Goal: Task Accomplishment & Management: Manage account settings

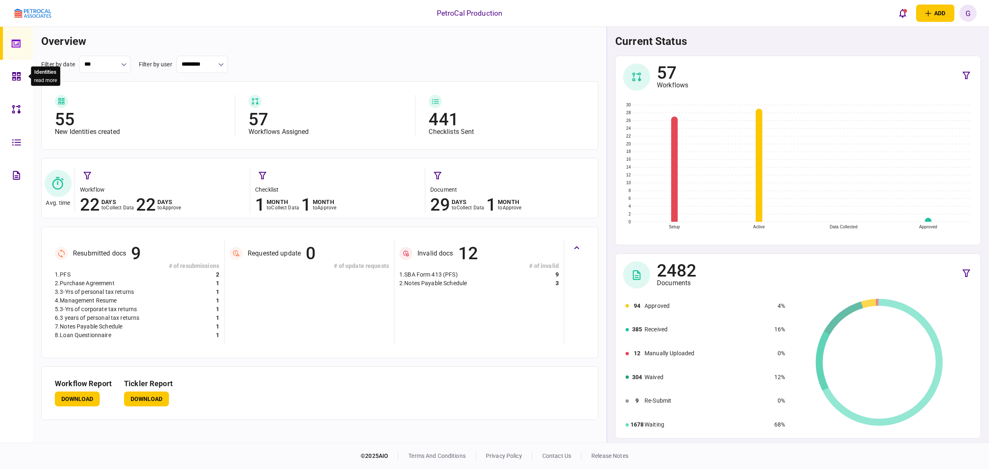
click at [20, 75] on icon at bounding box center [16, 76] width 8 height 8
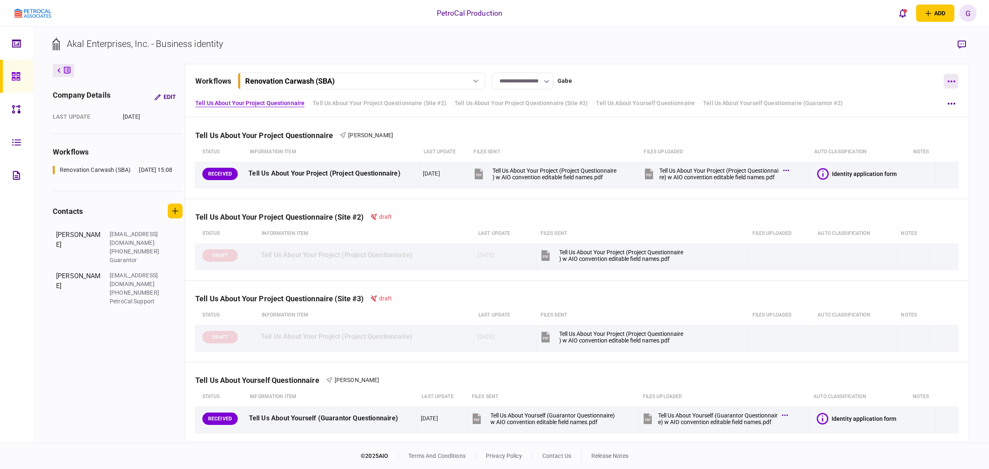
click at [951, 83] on button "button" at bounding box center [951, 81] width 15 height 15
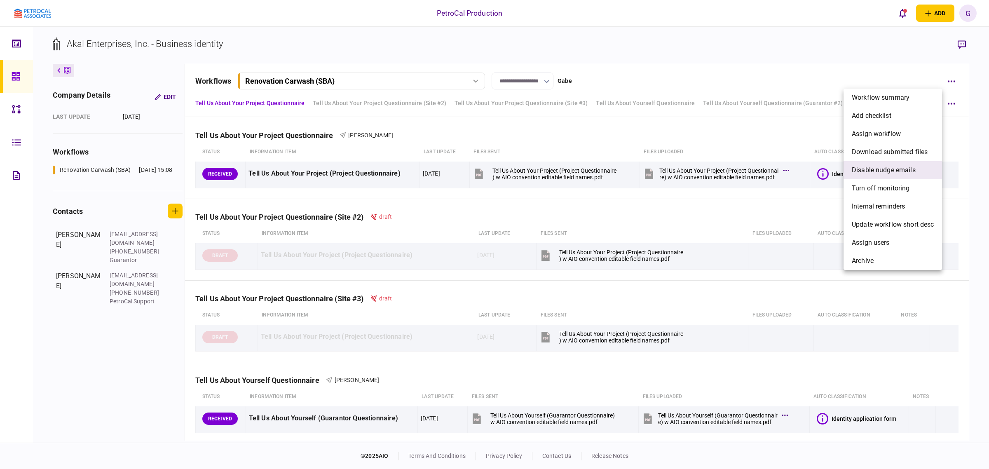
click at [918, 173] on li "Disable nudge emails" at bounding box center [893, 170] width 99 height 18
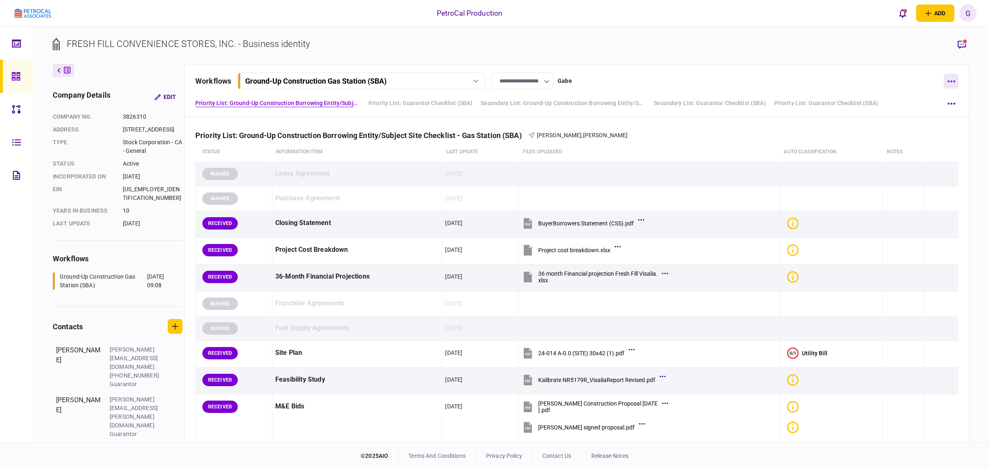
click at [955, 81] on button "button" at bounding box center [951, 81] width 15 height 15
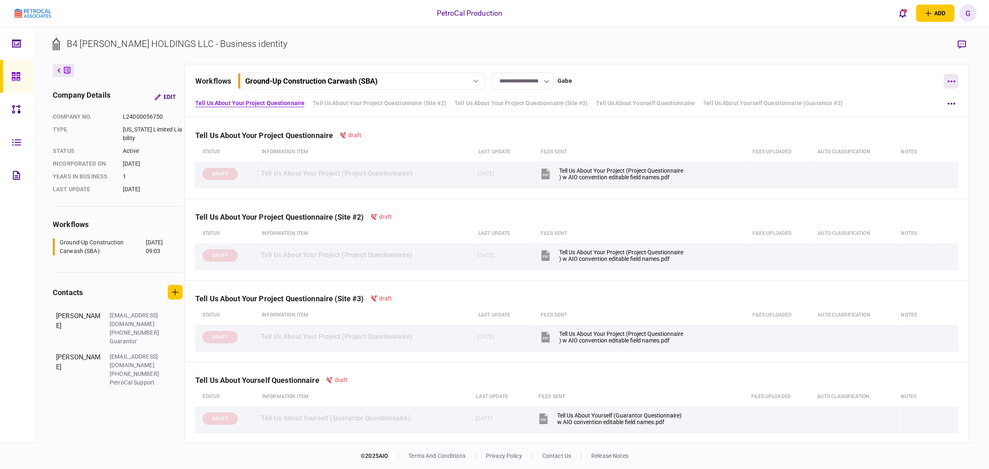
click at [946, 78] on button "button" at bounding box center [951, 81] width 15 height 15
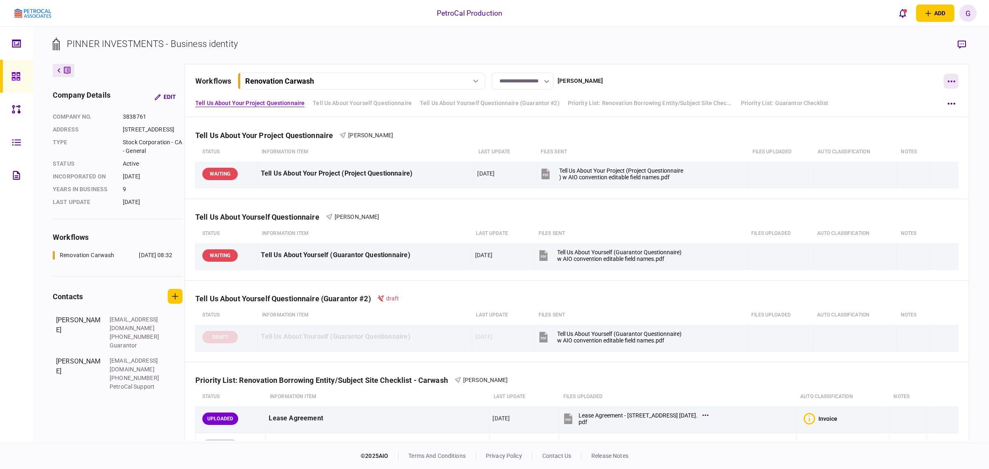
click at [949, 82] on icon "button" at bounding box center [951, 82] width 7 height 2
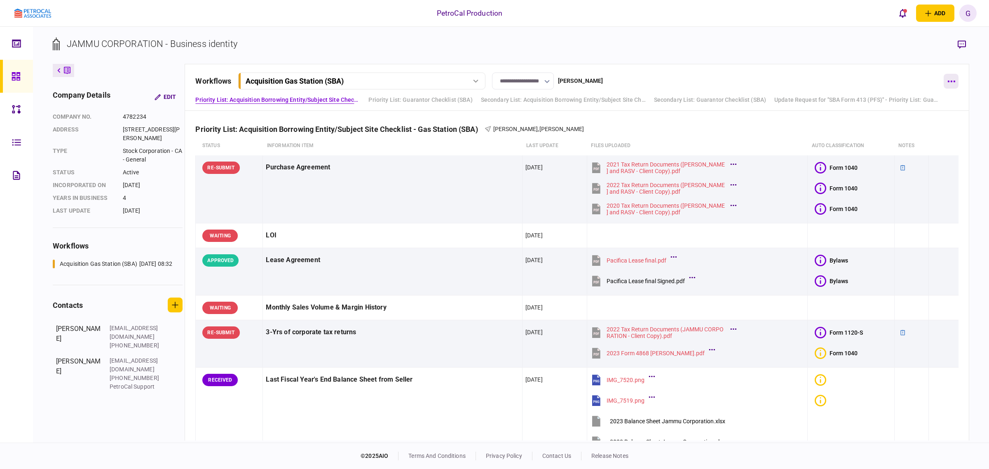
click at [949, 75] on div "**********" at bounding box center [577, 87] width 785 height 47
click at [951, 78] on button "button" at bounding box center [951, 81] width 15 height 15
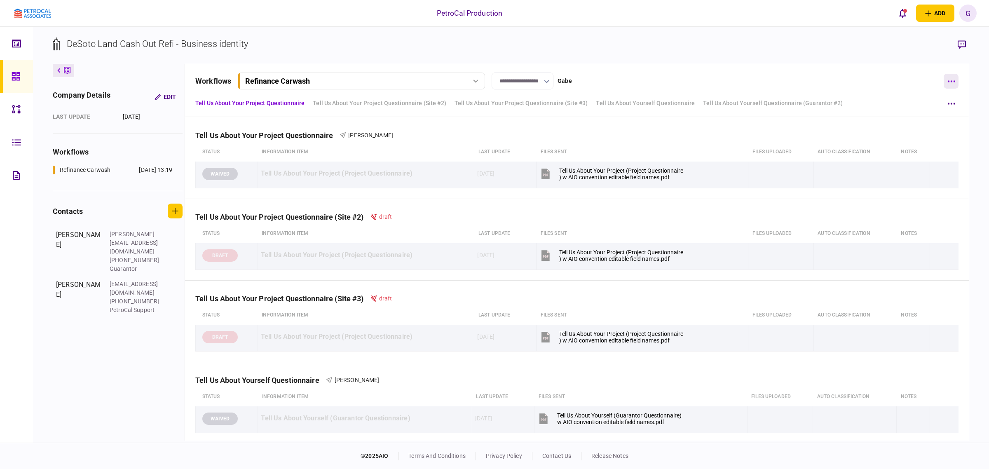
click at [945, 77] on button "button" at bounding box center [951, 81] width 15 height 15
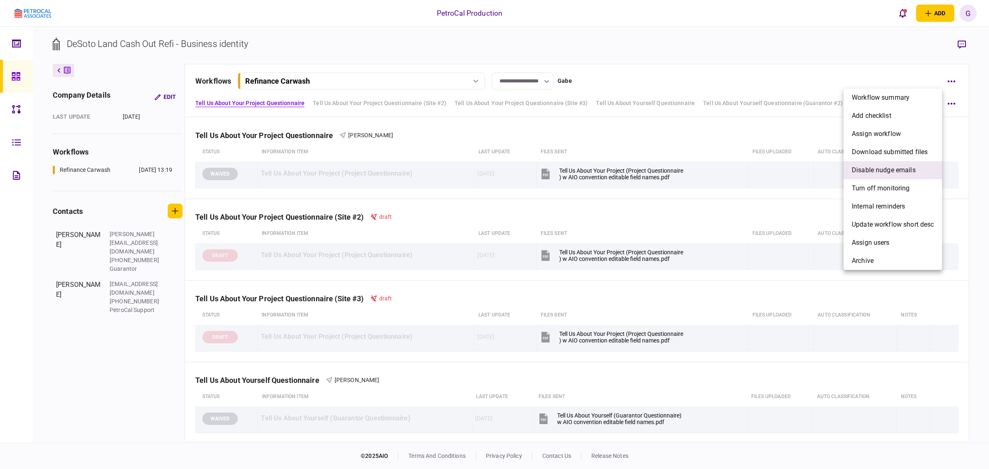
click at [906, 164] on li "Disable nudge emails" at bounding box center [893, 170] width 99 height 18
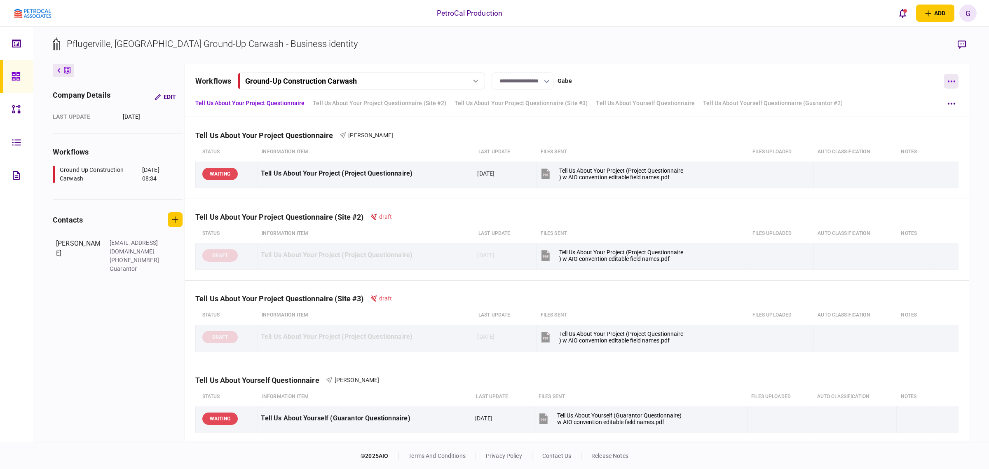
click at [948, 87] on button "button" at bounding box center [951, 81] width 15 height 15
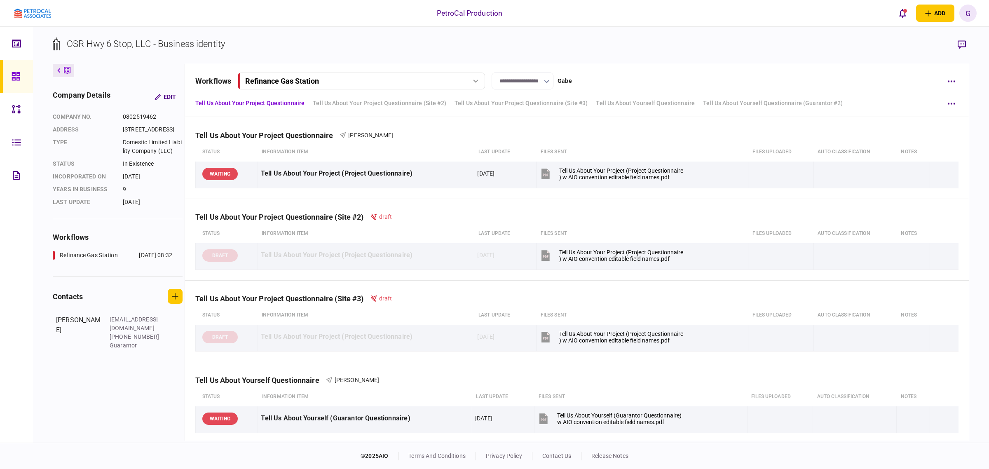
click at [944, 77] on div at bounding box center [951, 81] width 15 height 15
click at [955, 74] on button "button" at bounding box center [951, 81] width 15 height 15
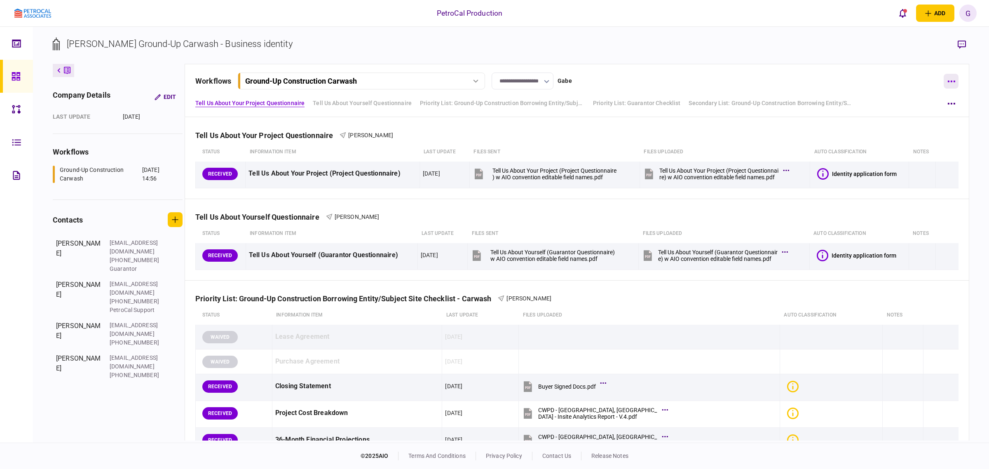
click at [957, 78] on button "button" at bounding box center [951, 81] width 15 height 15
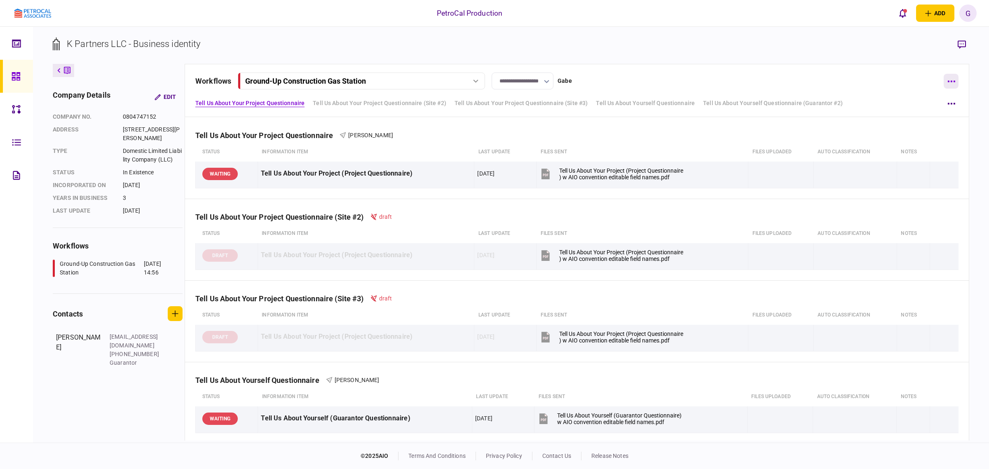
click at [951, 86] on button "button" at bounding box center [951, 81] width 15 height 15
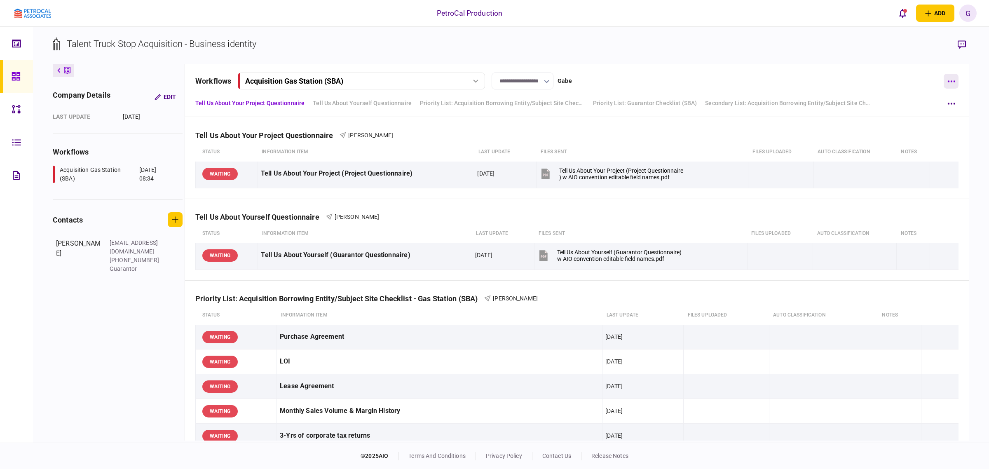
click at [947, 80] on button "button" at bounding box center [951, 81] width 15 height 15
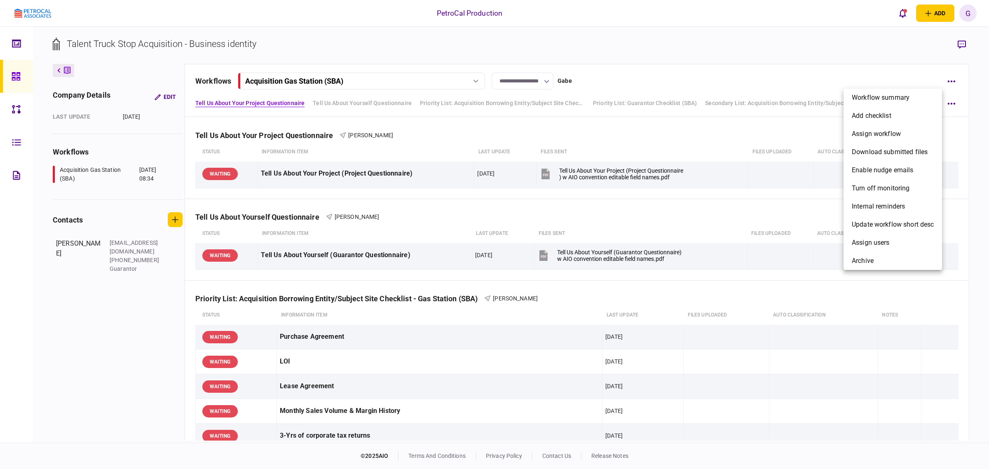
click at [947, 80] on div at bounding box center [494, 234] width 989 height 469
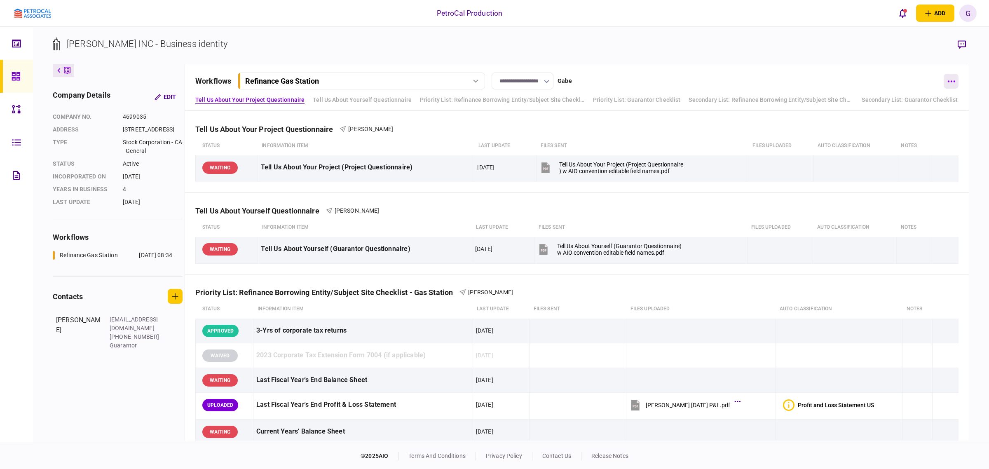
click at [949, 80] on icon "button" at bounding box center [952, 81] width 8 height 2
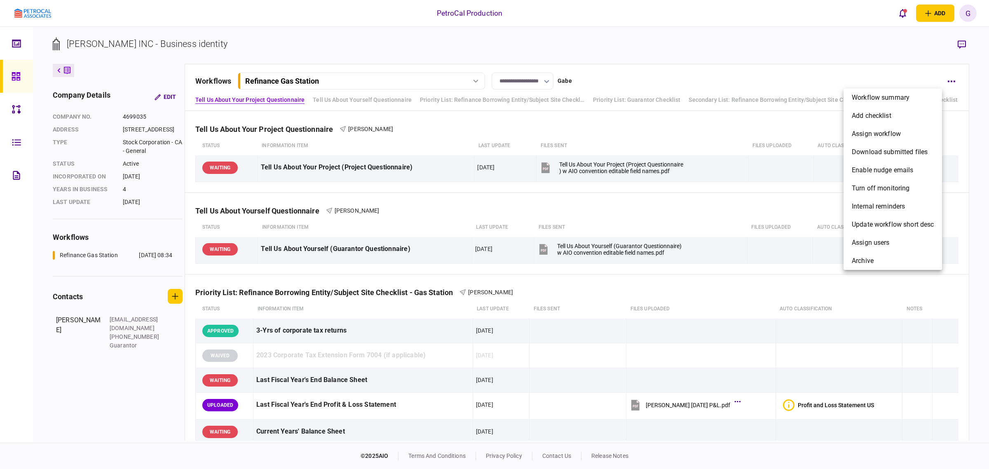
click at [948, 81] on div at bounding box center [494, 234] width 989 height 469
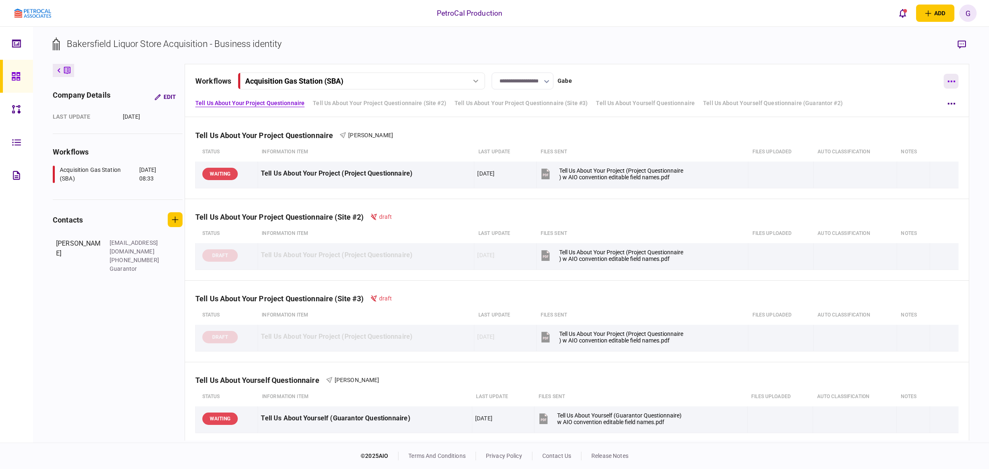
click at [955, 82] on button "button" at bounding box center [951, 81] width 15 height 15
click at [949, 82] on button "button" at bounding box center [951, 81] width 15 height 15
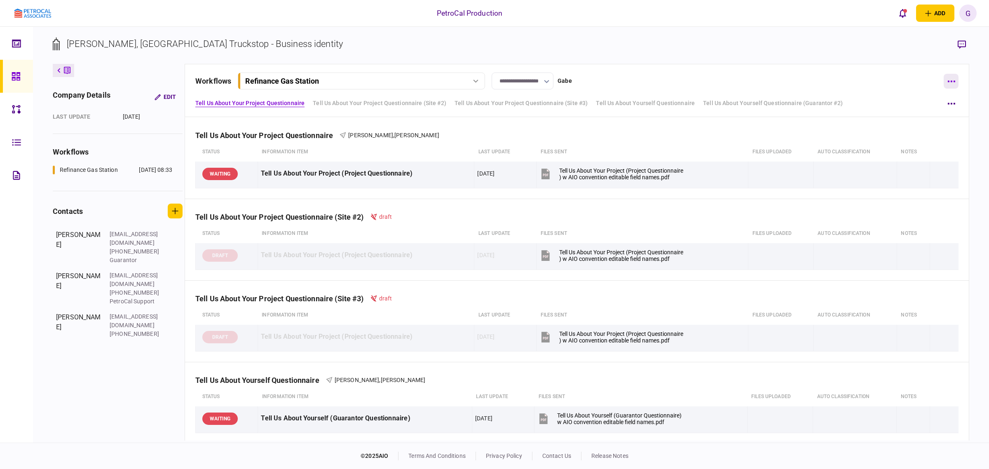
click at [953, 82] on icon "button" at bounding box center [952, 81] width 8 height 2
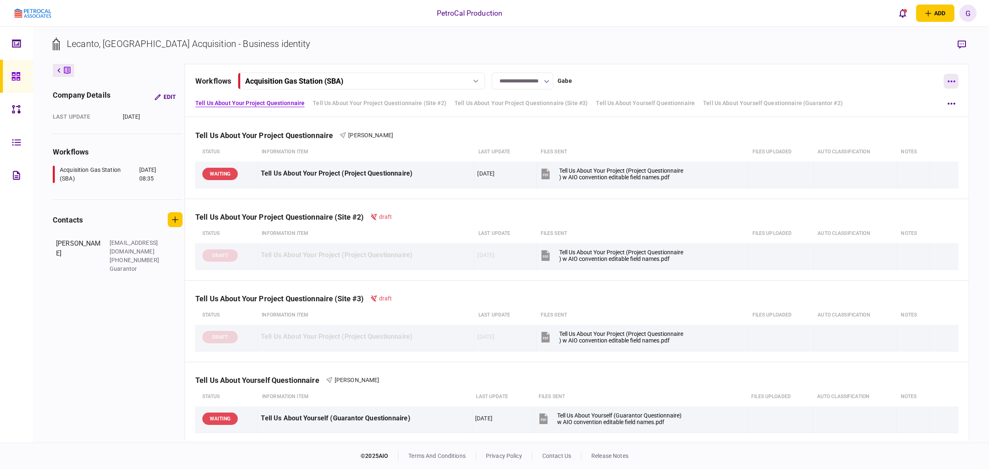
click at [957, 80] on button "button" at bounding box center [951, 81] width 15 height 15
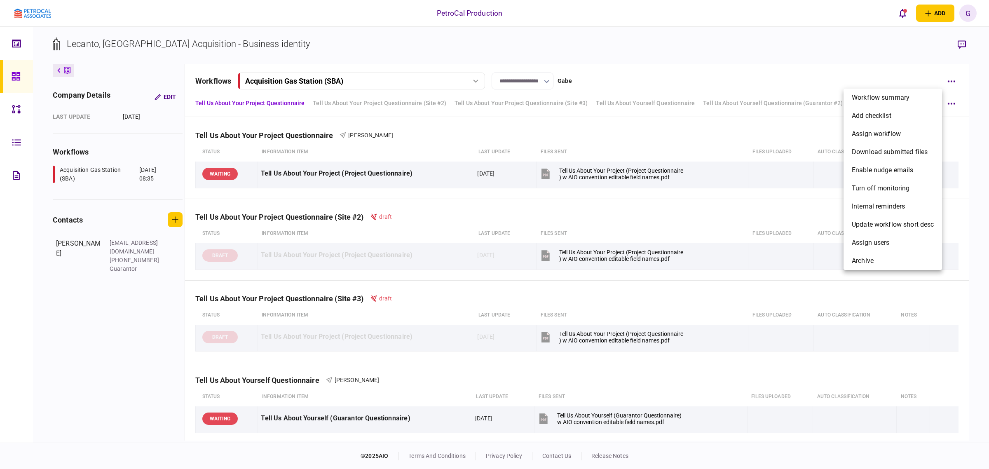
click at [955, 83] on div at bounding box center [494, 234] width 989 height 469
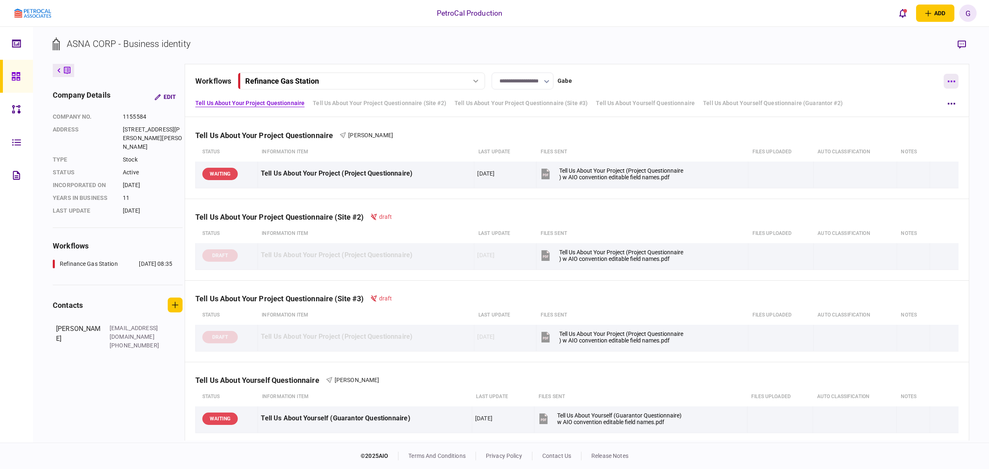
click at [953, 77] on button "button" at bounding box center [951, 81] width 15 height 15
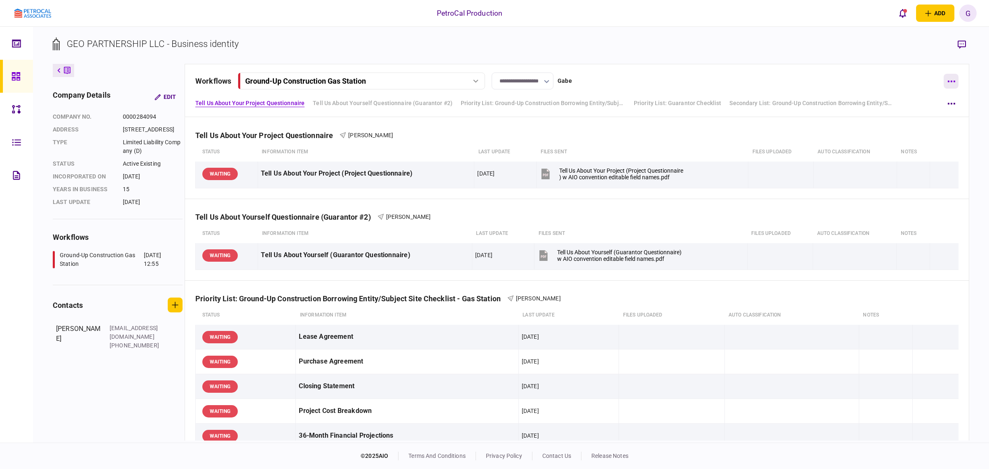
click at [955, 85] on button "button" at bounding box center [951, 81] width 15 height 15
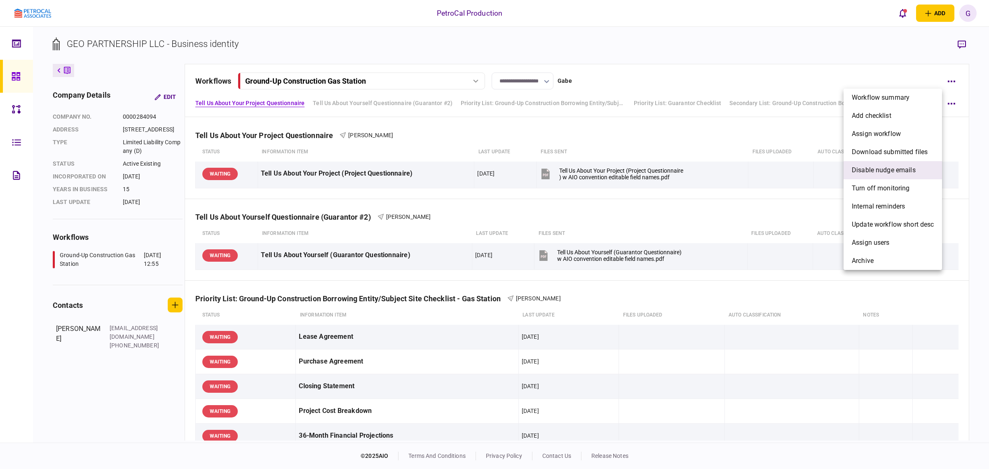
click at [904, 171] on span "Disable nudge emails" at bounding box center [884, 170] width 64 height 10
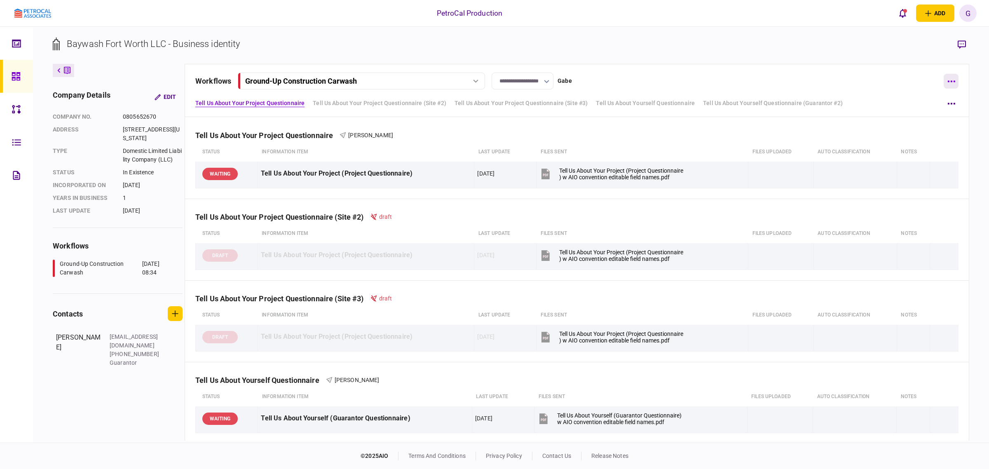
click at [953, 81] on icon "button" at bounding box center [952, 81] width 8 height 2
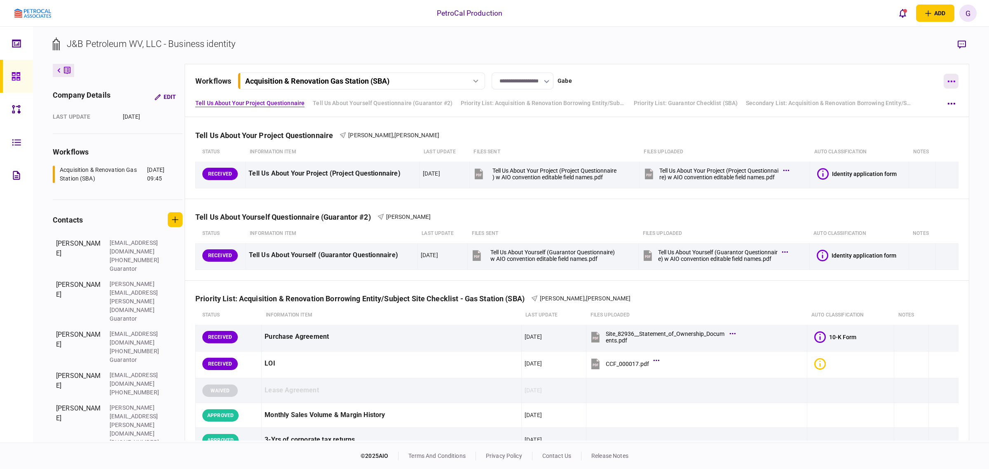
click at [952, 77] on button "button" at bounding box center [951, 81] width 15 height 15
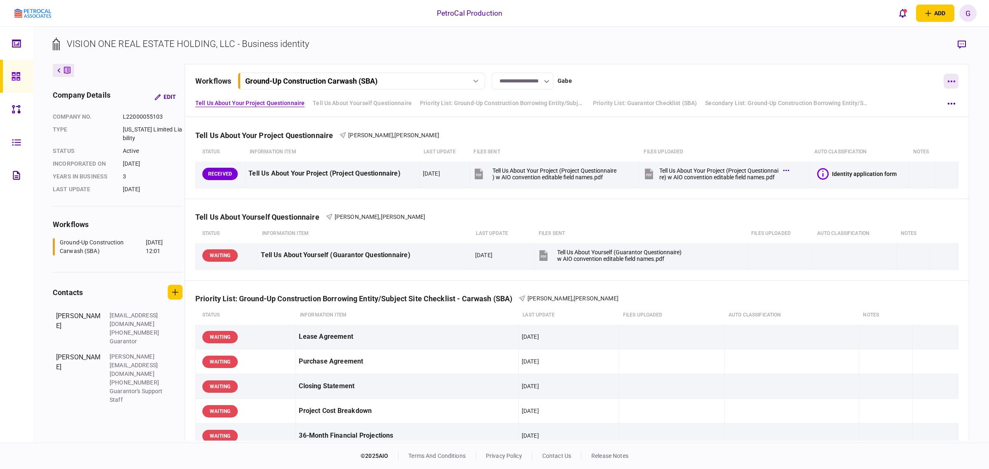
click at [954, 79] on button "button" at bounding box center [951, 81] width 15 height 15
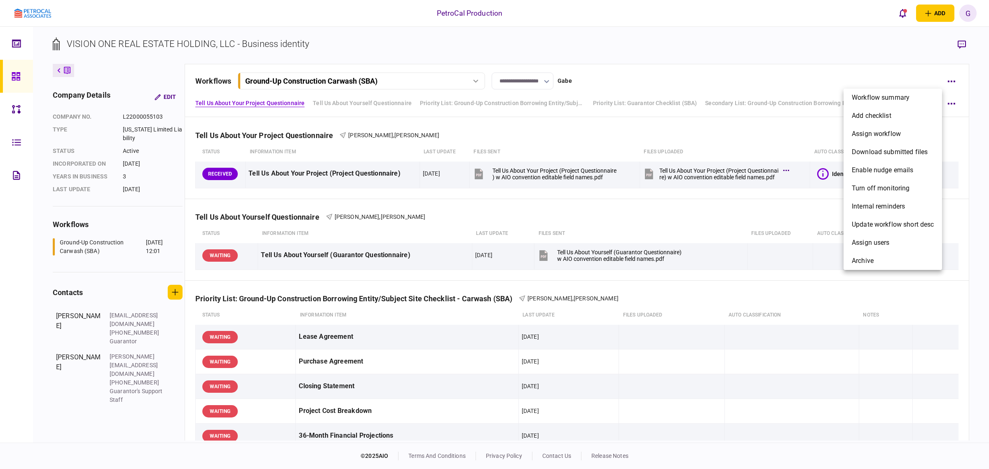
click at [953, 82] on div at bounding box center [494, 234] width 989 height 469
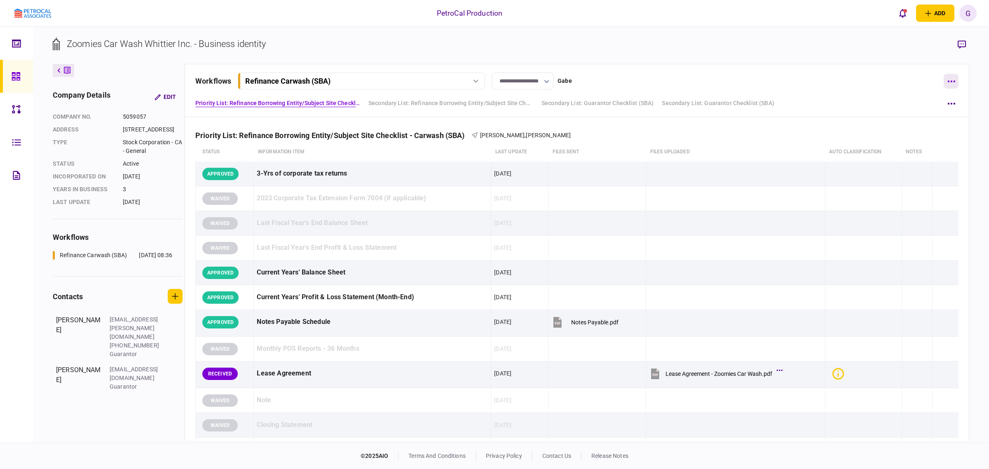
click at [951, 77] on button "button" at bounding box center [951, 81] width 15 height 15
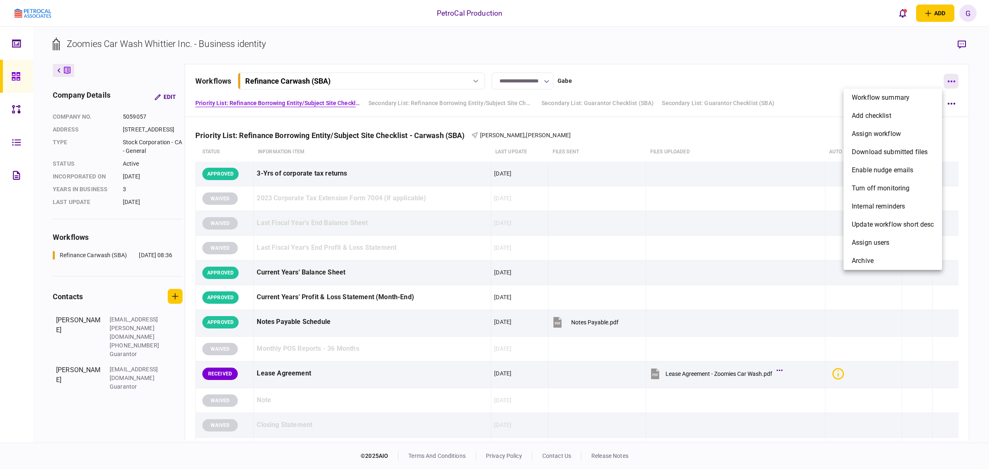
click at [951, 77] on div at bounding box center [494, 234] width 989 height 469
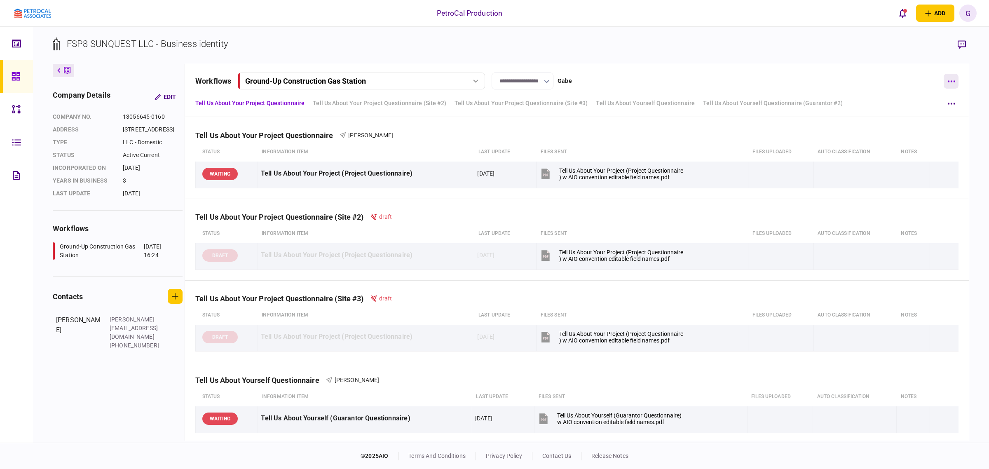
click at [955, 81] on button "button" at bounding box center [951, 81] width 15 height 15
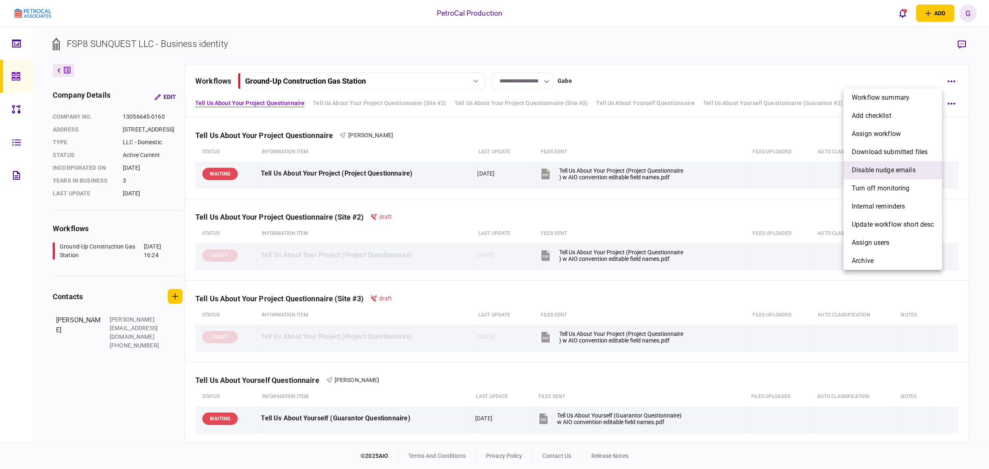
click at [894, 169] on span "Disable nudge emails" at bounding box center [884, 170] width 64 height 10
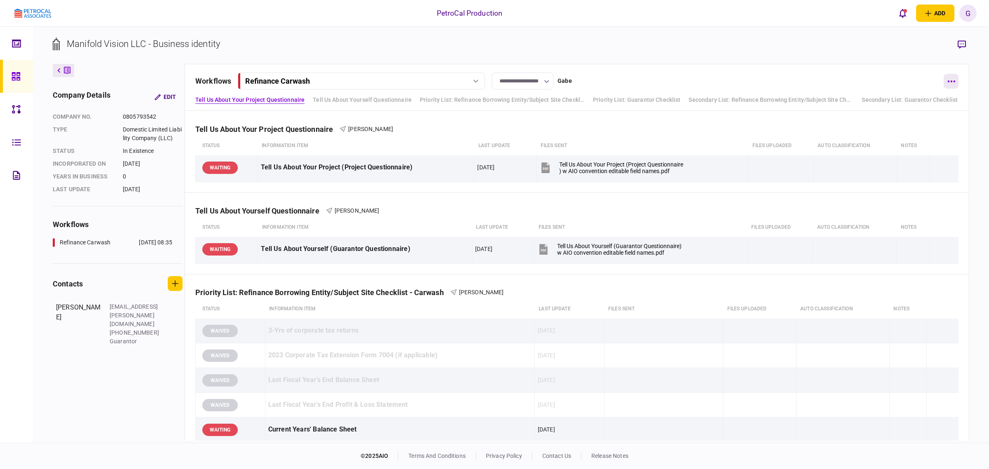
click at [950, 82] on icon "button" at bounding box center [952, 81] width 8 height 2
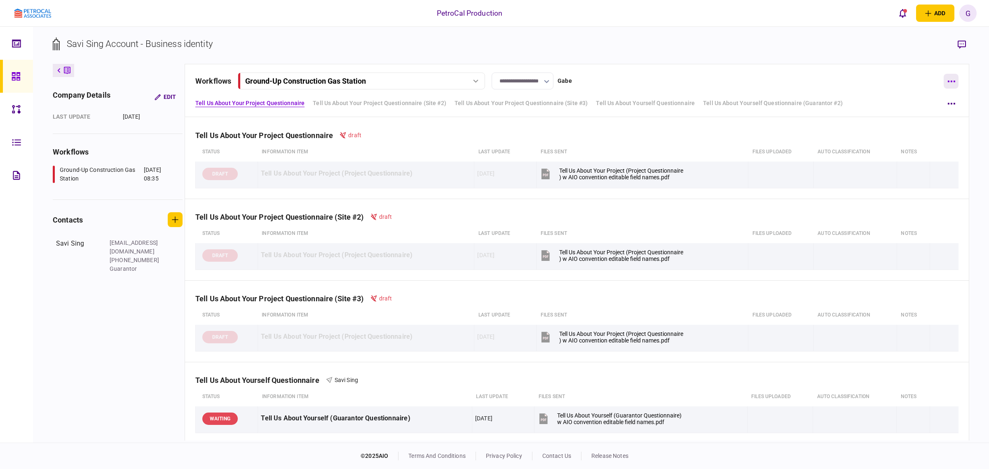
click at [951, 76] on button "button" at bounding box center [951, 81] width 15 height 15
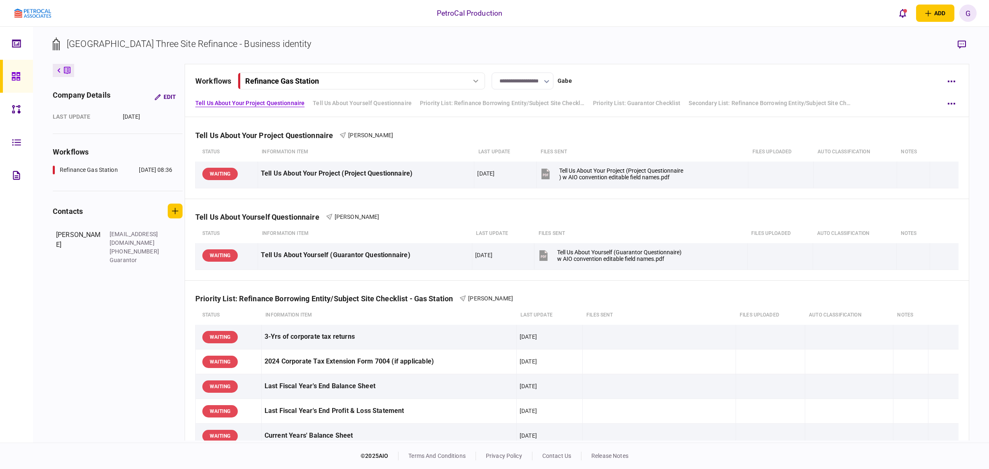
click at [959, 78] on div "**********" at bounding box center [577, 90] width 785 height 53
click at [952, 81] on icon "button" at bounding box center [952, 81] width 8 height 2
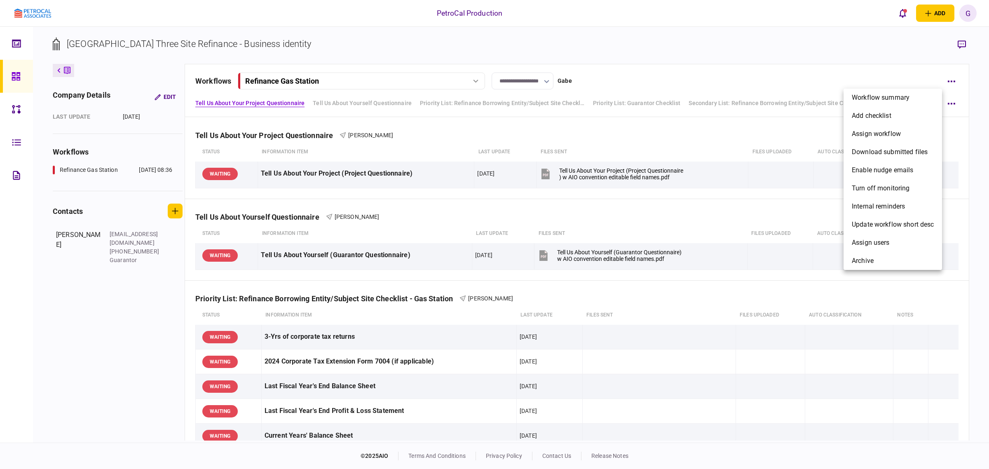
drag, startPoint x: 750, startPoint y: 56, endPoint x: 744, endPoint y: 59, distance: 6.7
click at [749, 56] on div at bounding box center [494, 234] width 989 height 469
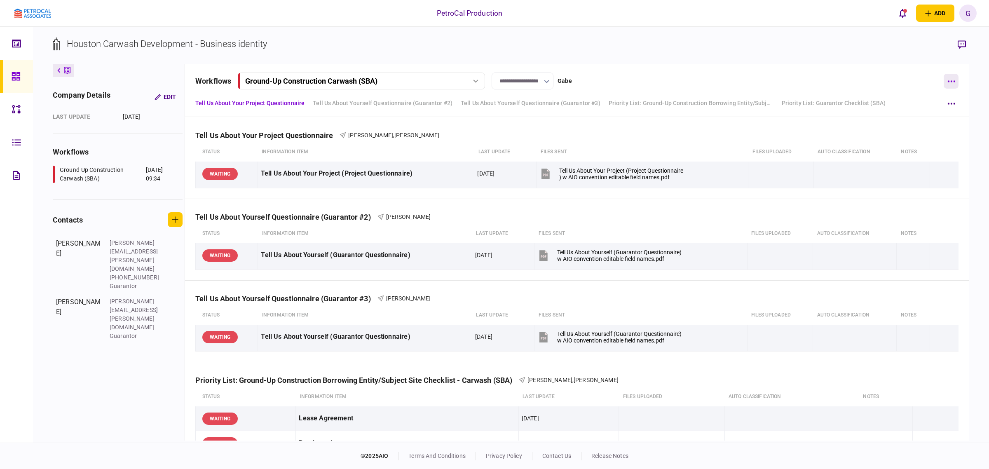
click at [952, 79] on button "button" at bounding box center [951, 81] width 15 height 15
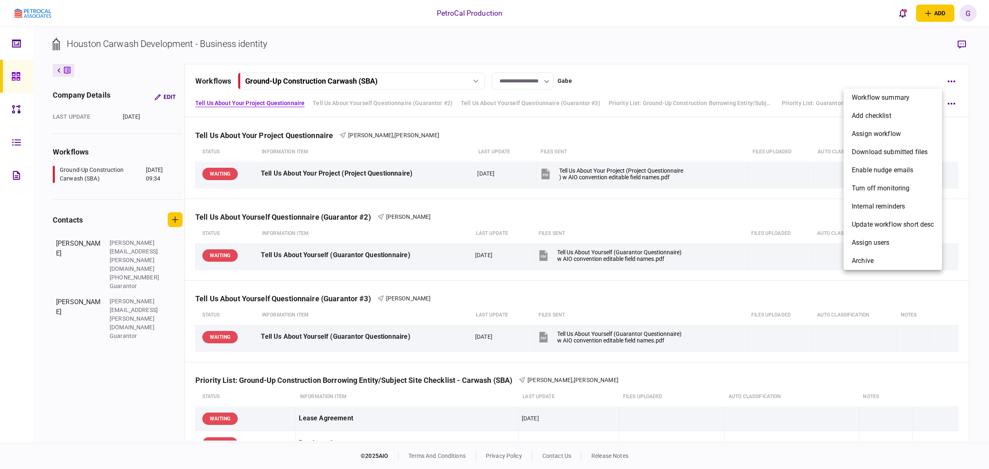
click at [701, 66] on div at bounding box center [494, 234] width 989 height 469
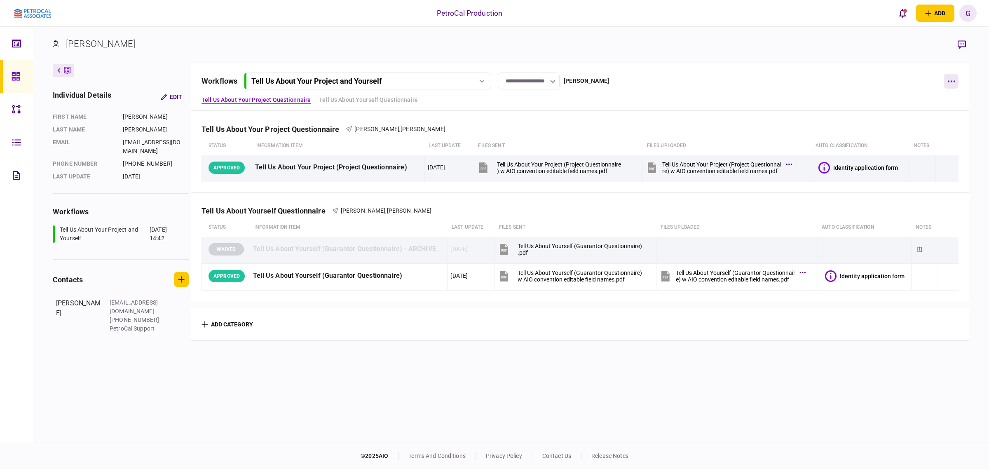
click at [946, 75] on button "button" at bounding box center [951, 81] width 15 height 15
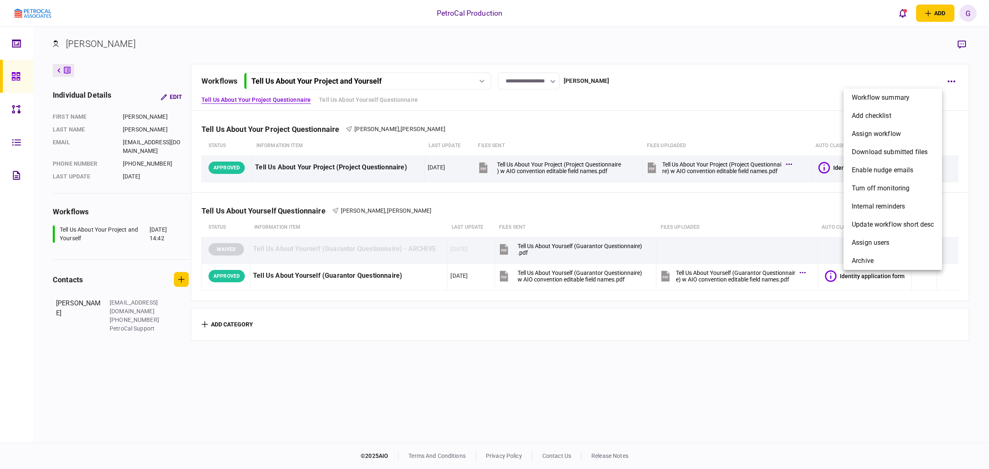
click at [749, 61] on div at bounding box center [494, 234] width 989 height 469
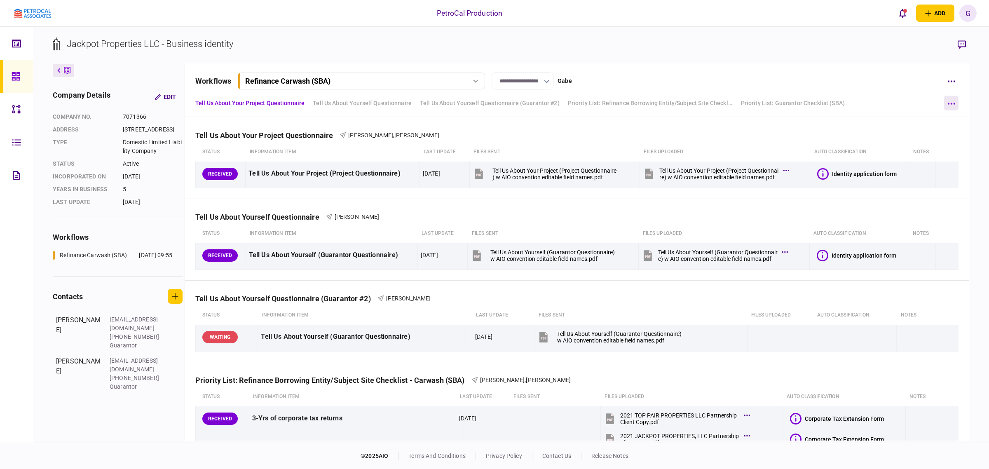
click at [953, 103] on icon "button" at bounding box center [952, 104] width 8 height 2
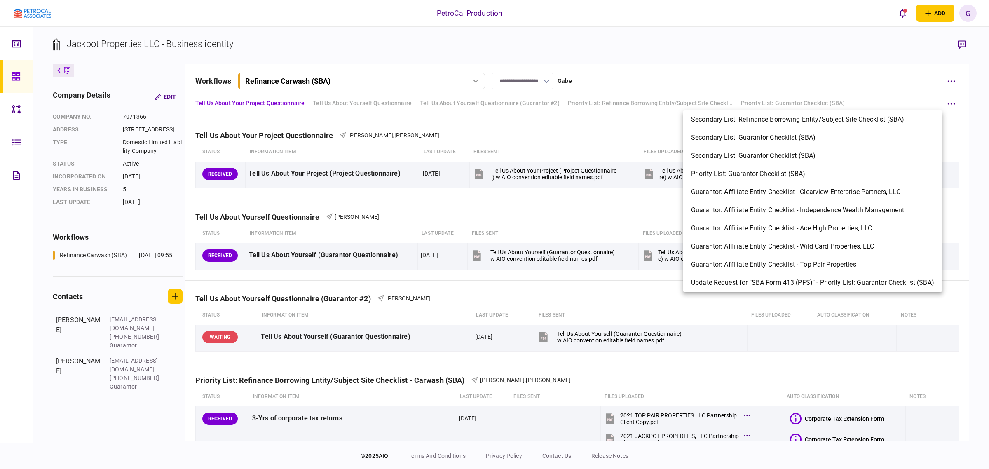
click at [946, 80] on div at bounding box center [494, 234] width 989 height 469
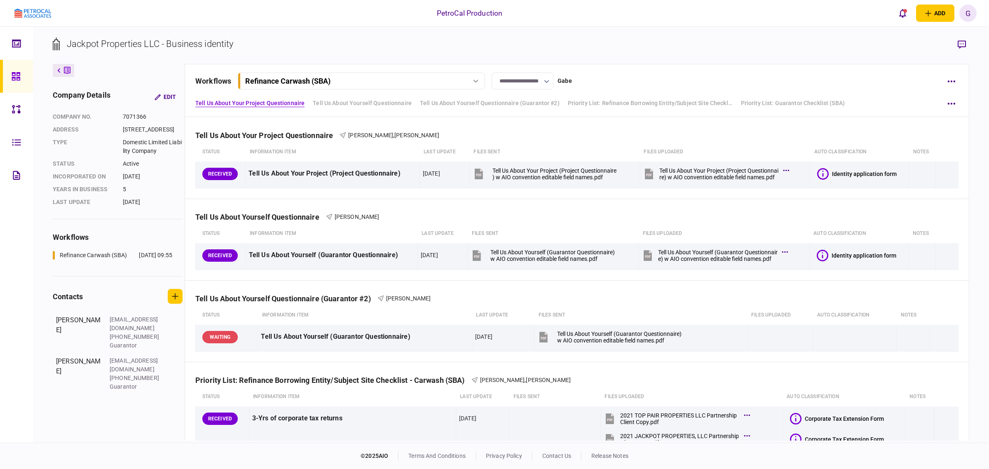
click at [953, 80] on button "button" at bounding box center [951, 81] width 15 height 15
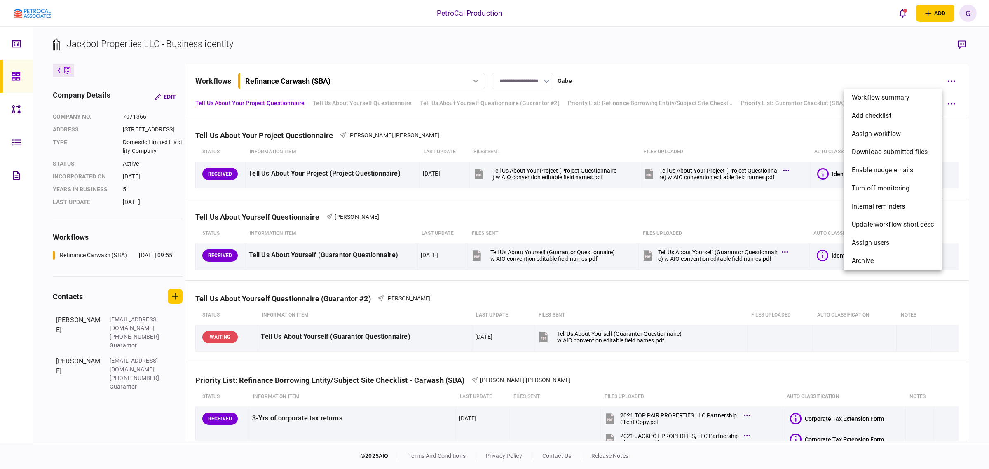
drag, startPoint x: 852, startPoint y: 73, endPoint x: 685, endPoint y: 67, distance: 167.4
click at [847, 74] on div at bounding box center [494, 234] width 989 height 469
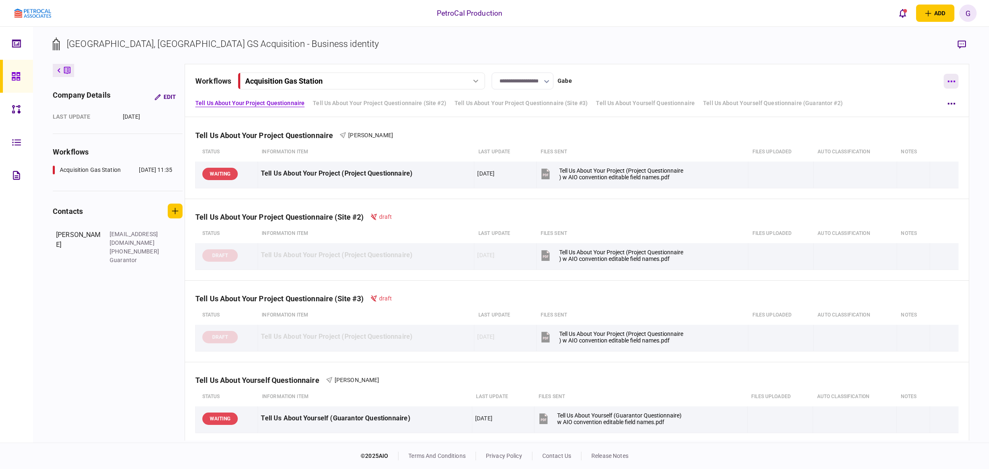
click at [953, 82] on icon "button" at bounding box center [952, 81] width 8 height 2
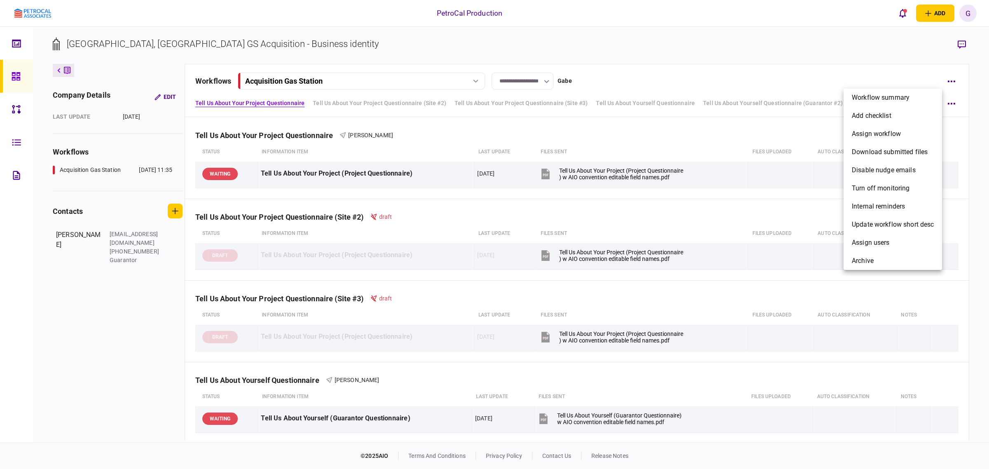
drag, startPoint x: 662, startPoint y: 47, endPoint x: 666, endPoint y: 62, distance: 15.6
click at [665, 54] on div at bounding box center [494, 234] width 989 height 469
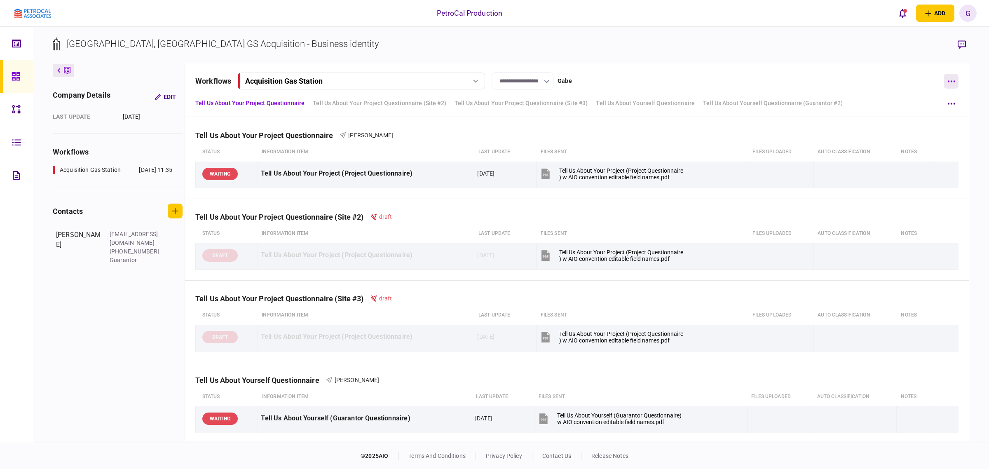
click at [949, 77] on button "button" at bounding box center [951, 81] width 15 height 15
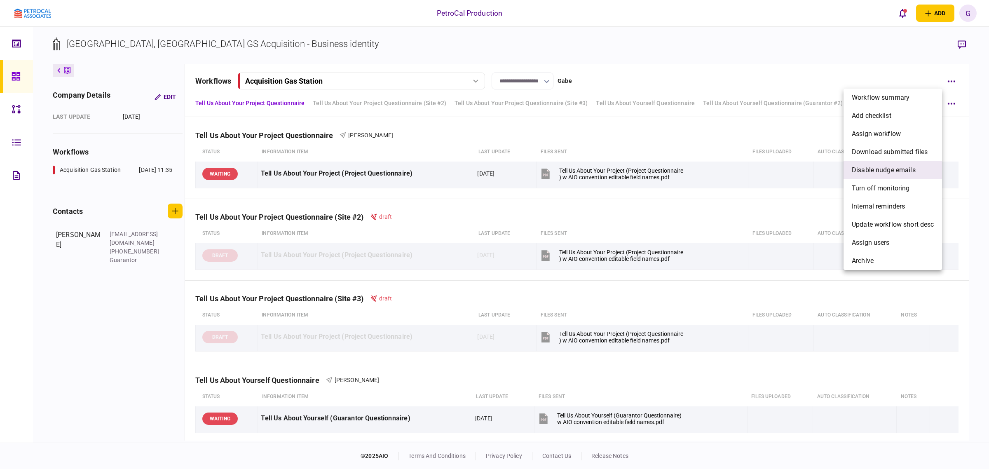
click at [908, 169] on span "Disable nudge emails" at bounding box center [884, 170] width 64 height 10
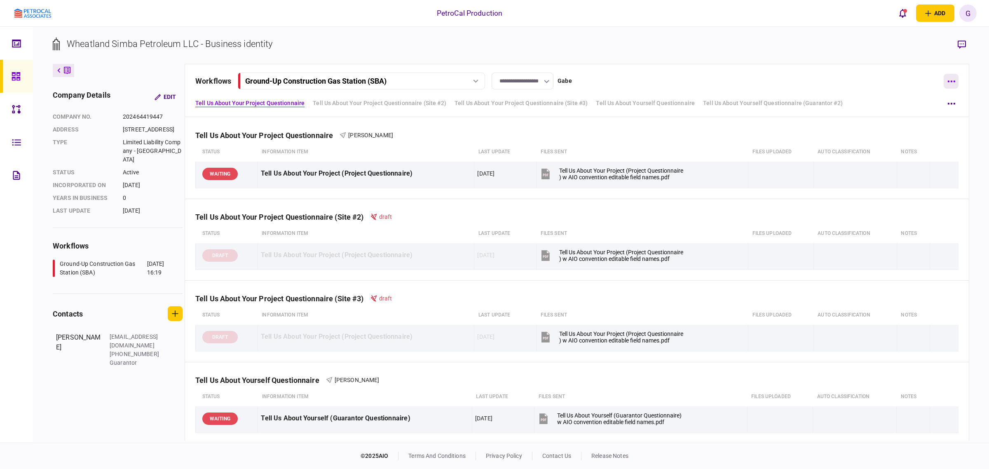
click at [949, 86] on button "button" at bounding box center [951, 81] width 15 height 15
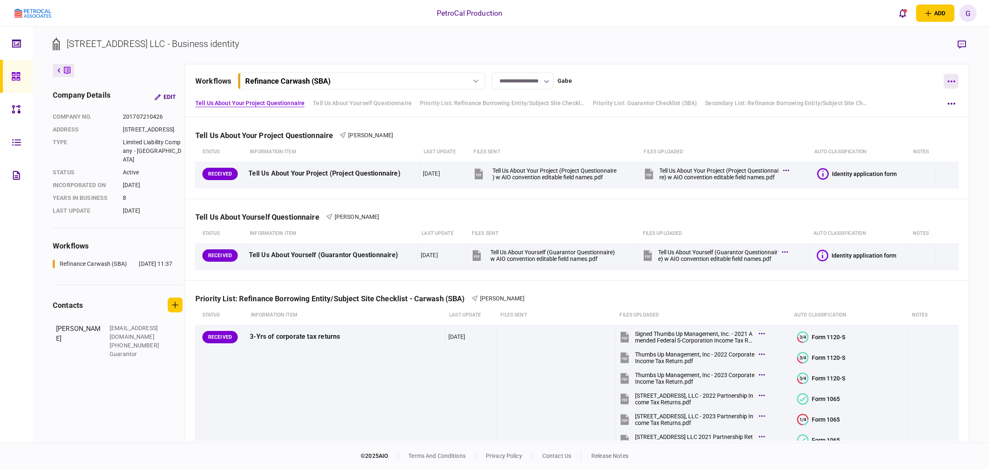
click at [951, 84] on button "button" at bounding box center [951, 81] width 15 height 15
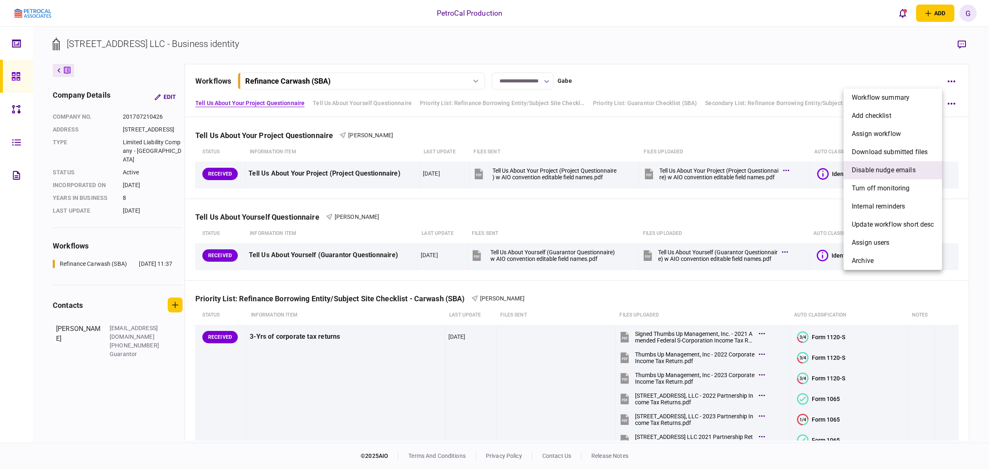
click at [893, 172] on span "Disable nudge emails" at bounding box center [884, 170] width 64 height 10
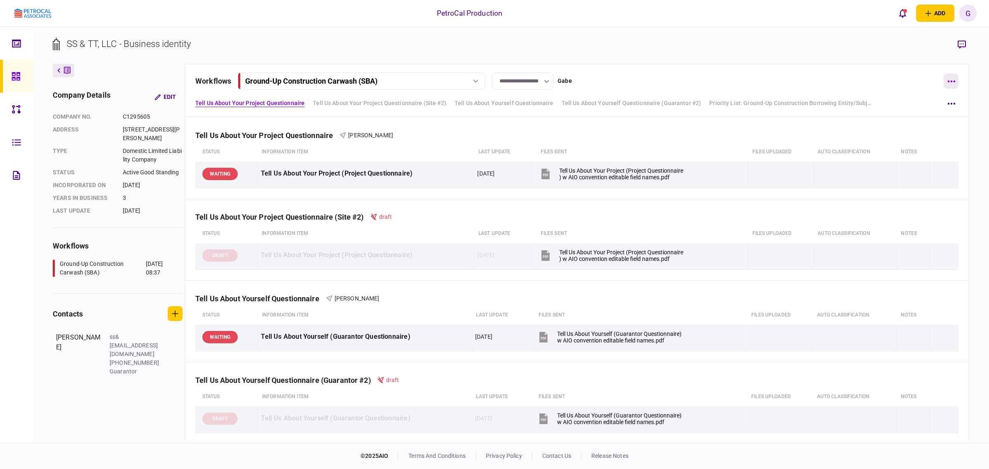
click at [955, 77] on button "button" at bounding box center [951, 81] width 15 height 15
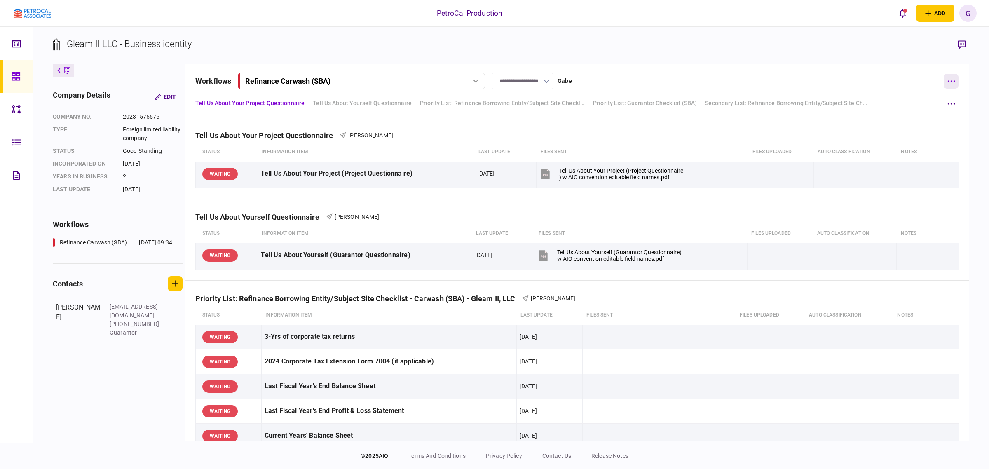
click at [949, 81] on icon "button" at bounding box center [952, 81] width 8 height 2
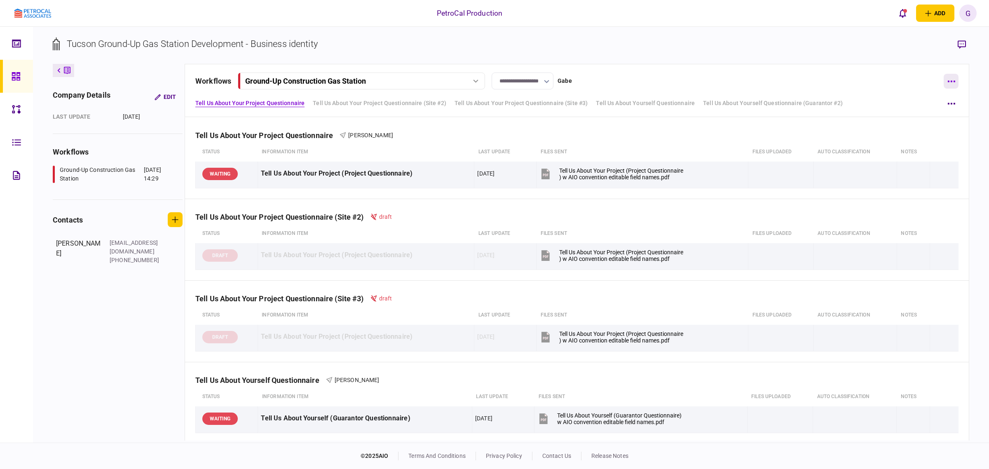
click at [952, 82] on icon "button" at bounding box center [952, 81] width 8 height 2
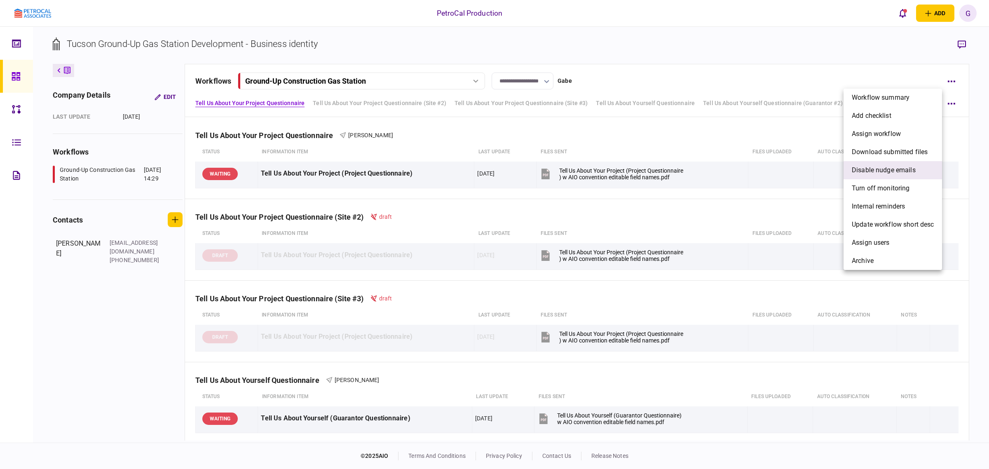
click at [887, 174] on li "Disable nudge emails" at bounding box center [893, 170] width 99 height 18
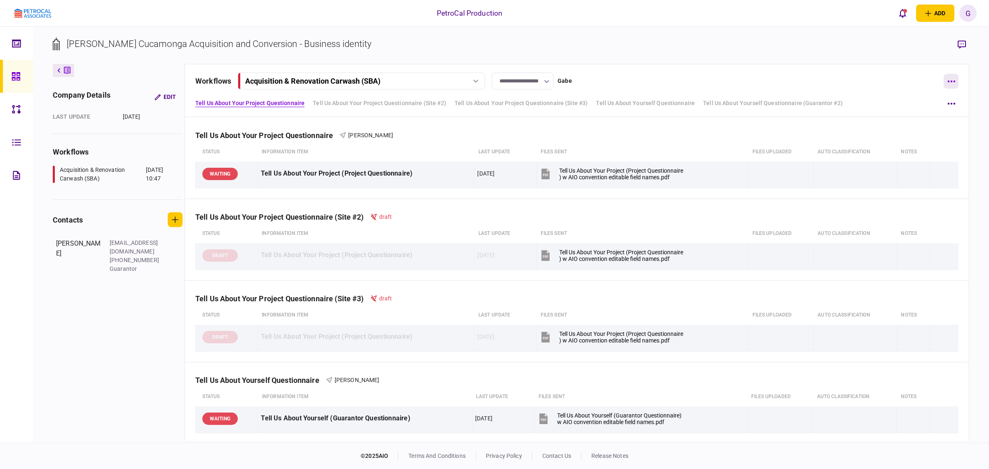
click at [951, 77] on button "button" at bounding box center [951, 81] width 15 height 15
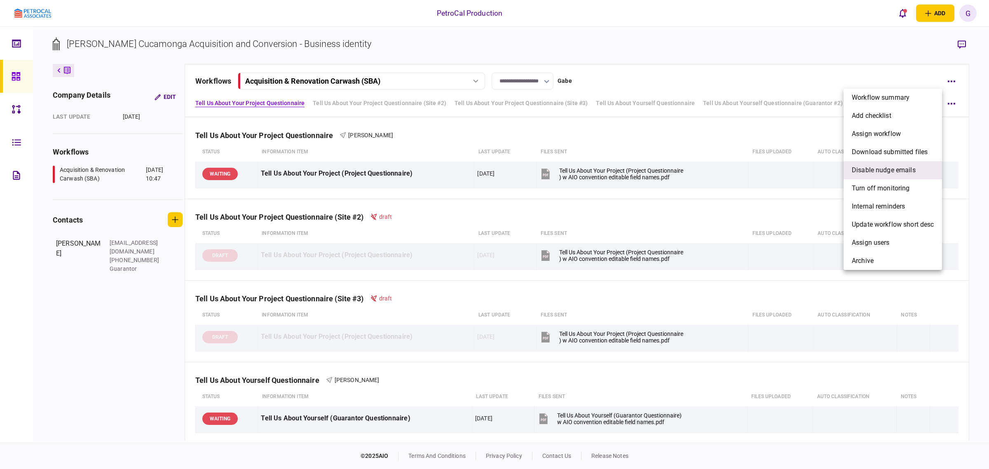
click at [891, 172] on span "Disable nudge emails" at bounding box center [884, 170] width 64 height 10
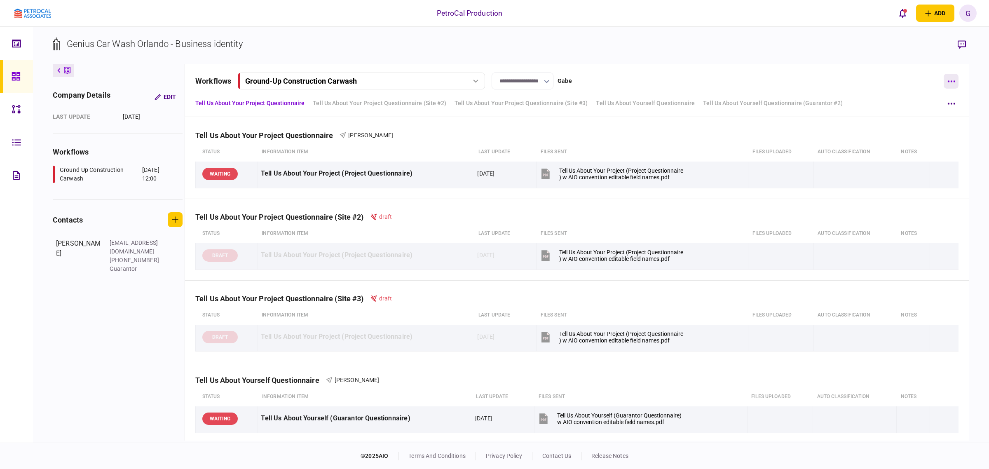
click at [945, 79] on button "button" at bounding box center [951, 81] width 15 height 15
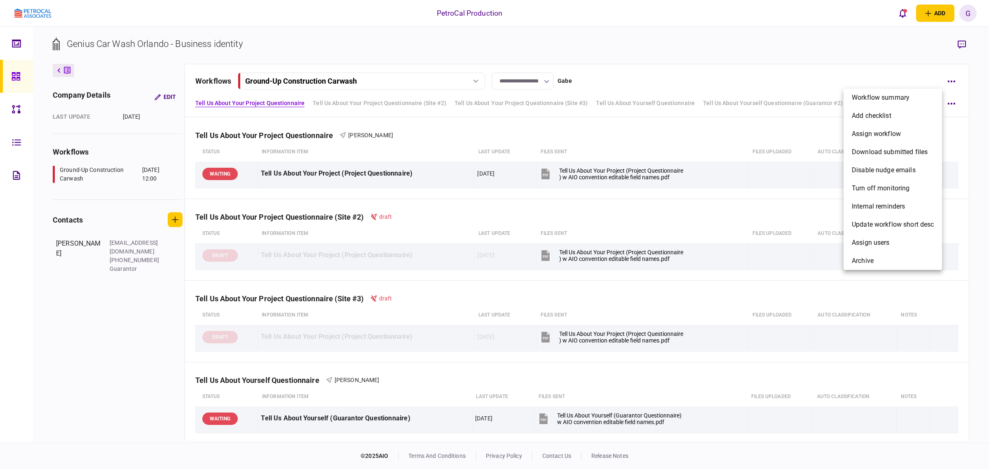
click at [946, 80] on div at bounding box center [494, 234] width 989 height 469
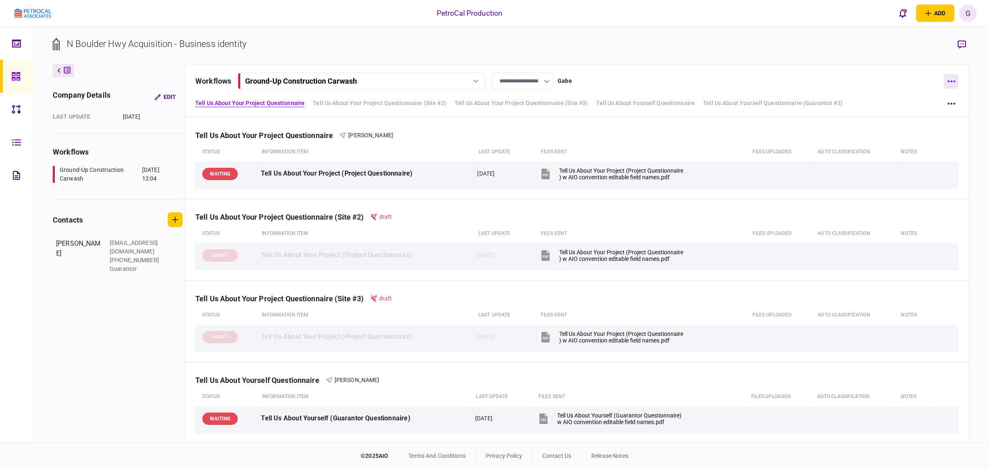
click at [946, 80] on button "button" at bounding box center [951, 81] width 15 height 15
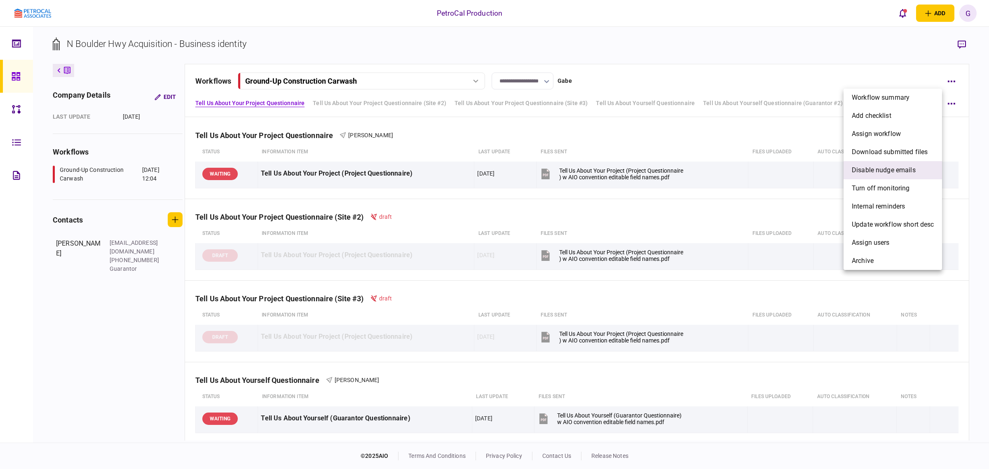
click at [919, 167] on li "Disable nudge emails" at bounding box center [893, 170] width 99 height 18
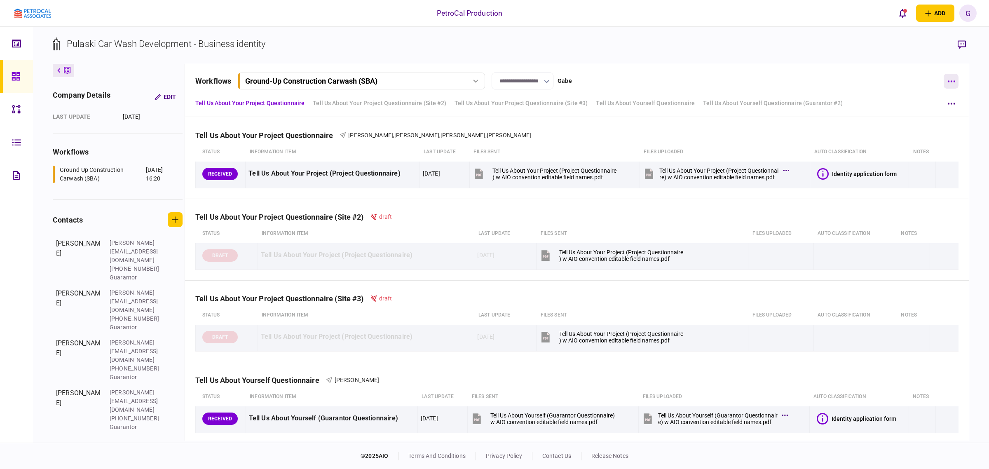
click at [945, 77] on button "button" at bounding box center [951, 81] width 15 height 15
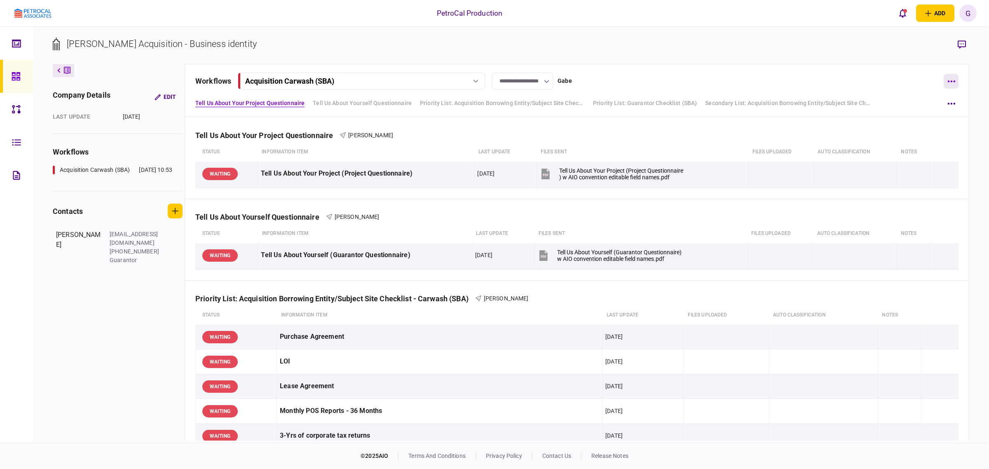
click at [953, 82] on icon "button" at bounding box center [952, 81] width 8 height 2
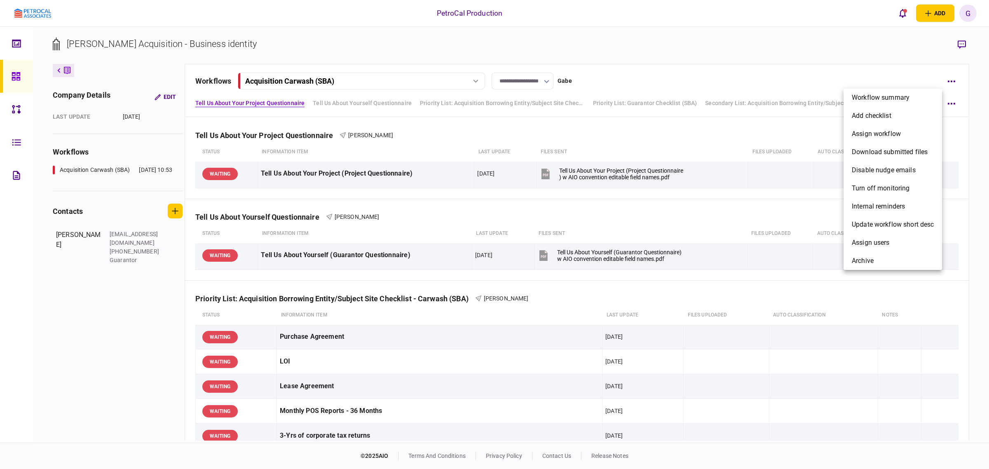
click at [953, 82] on div at bounding box center [494, 234] width 989 height 469
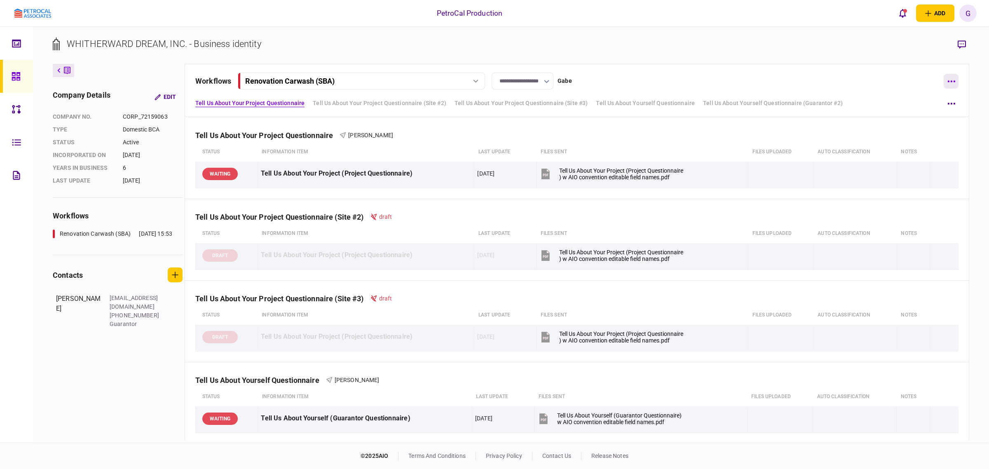
click at [953, 81] on icon "button" at bounding box center [952, 81] width 8 height 2
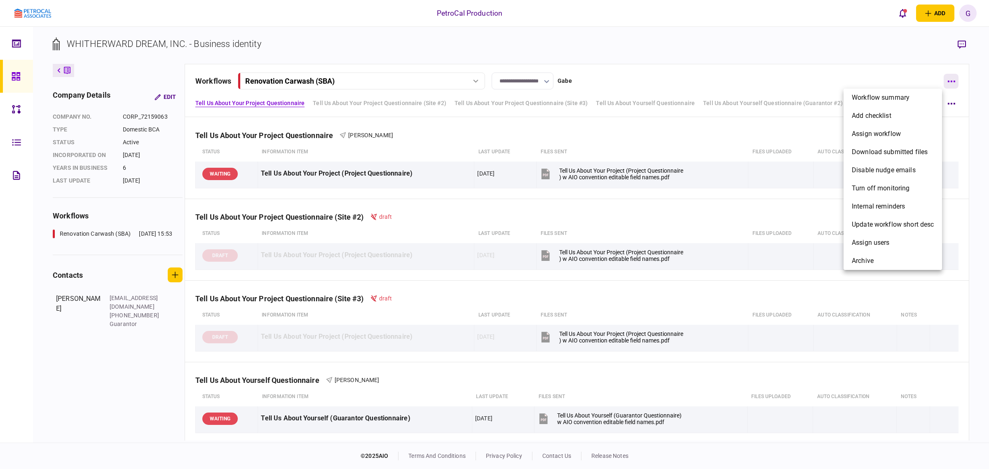
click at [953, 81] on div at bounding box center [494, 234] width 989 height 469
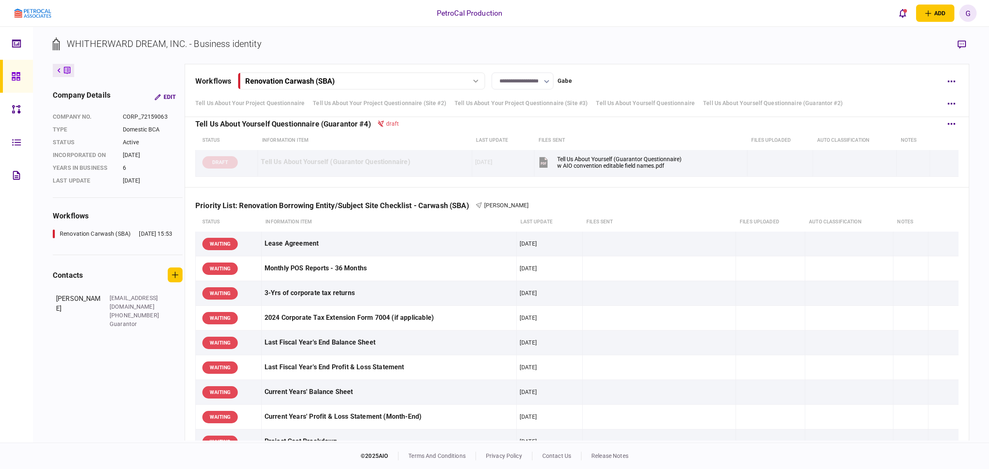
scroll to position [515, 0]
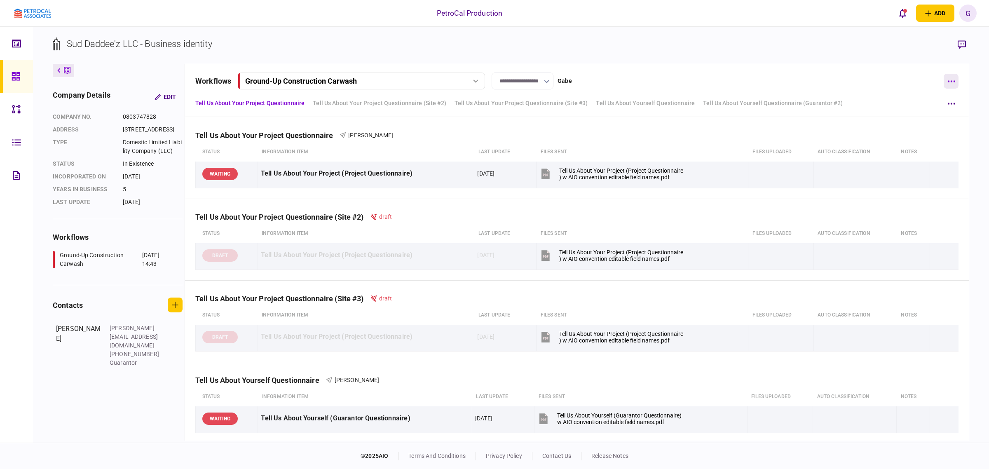
click at [955, 77] on button "button" at bounding box center [951, 81] width 15 height 15
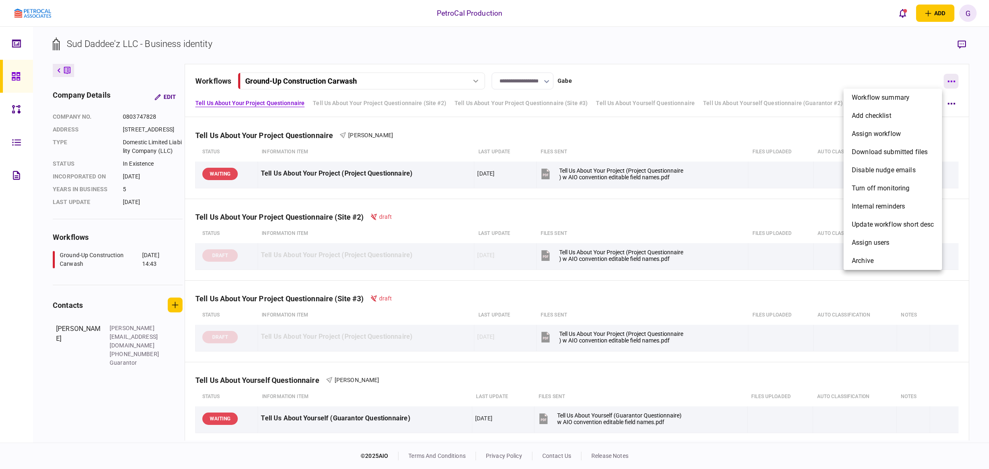
click at [955, 77] on div at bounding box center [494, 234] width 989 height 469
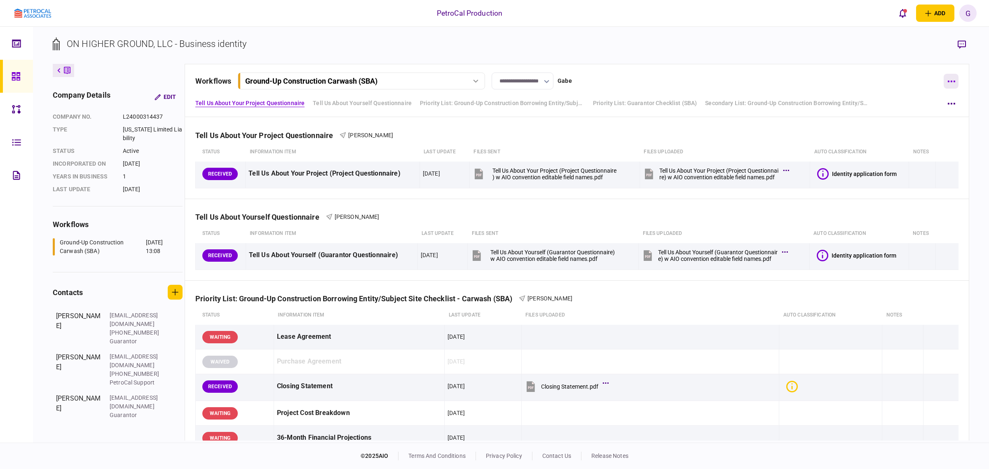
click at [951, 75] on button "button" at bounding box center [951, 81] width 15 height 15
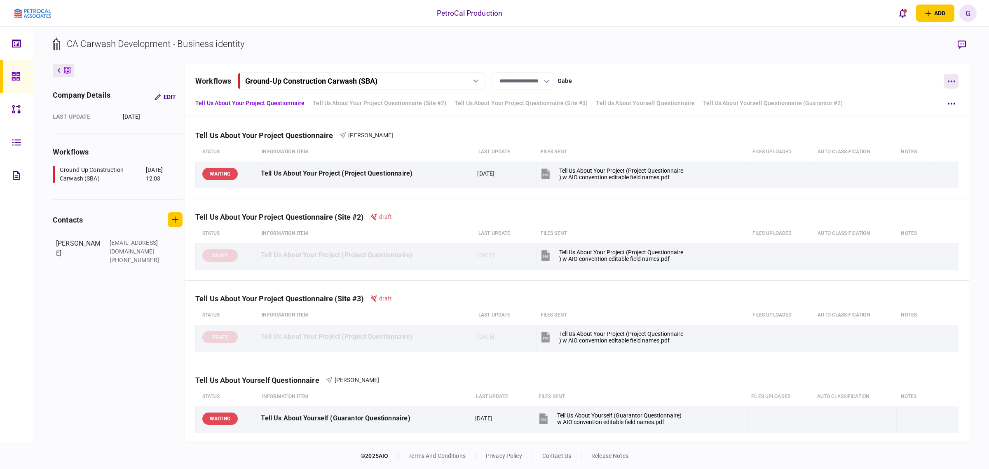
click at [948, 82] on button "button" at bounding box center [951, 81] width 15 height 15
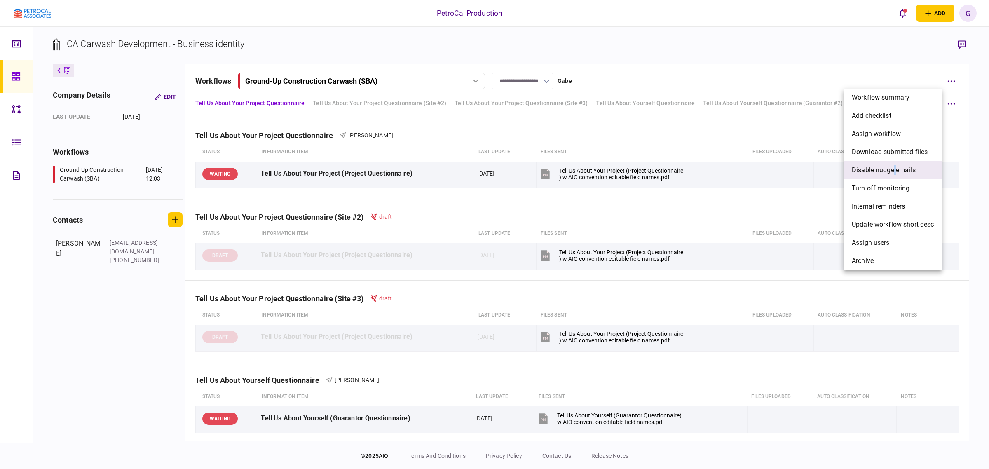
click at [894, 165] on span "Disable nudge emails" at bounding box center [884, 170] width 64 height 10
